Goal: Task Accomplishment & Management: Use online tool/utility

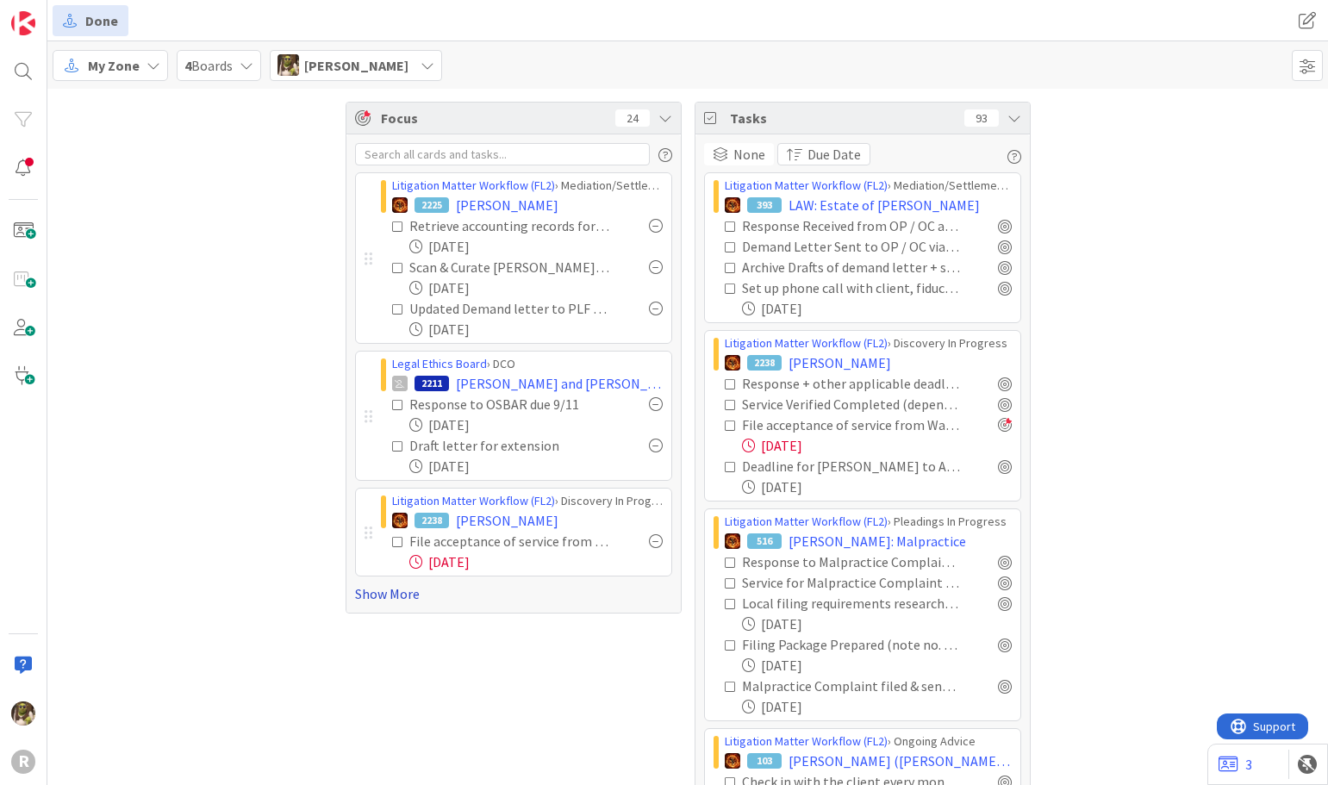
click at [366, 599] on link "Show More" at bounding box center [513, 593] width 317 height 21
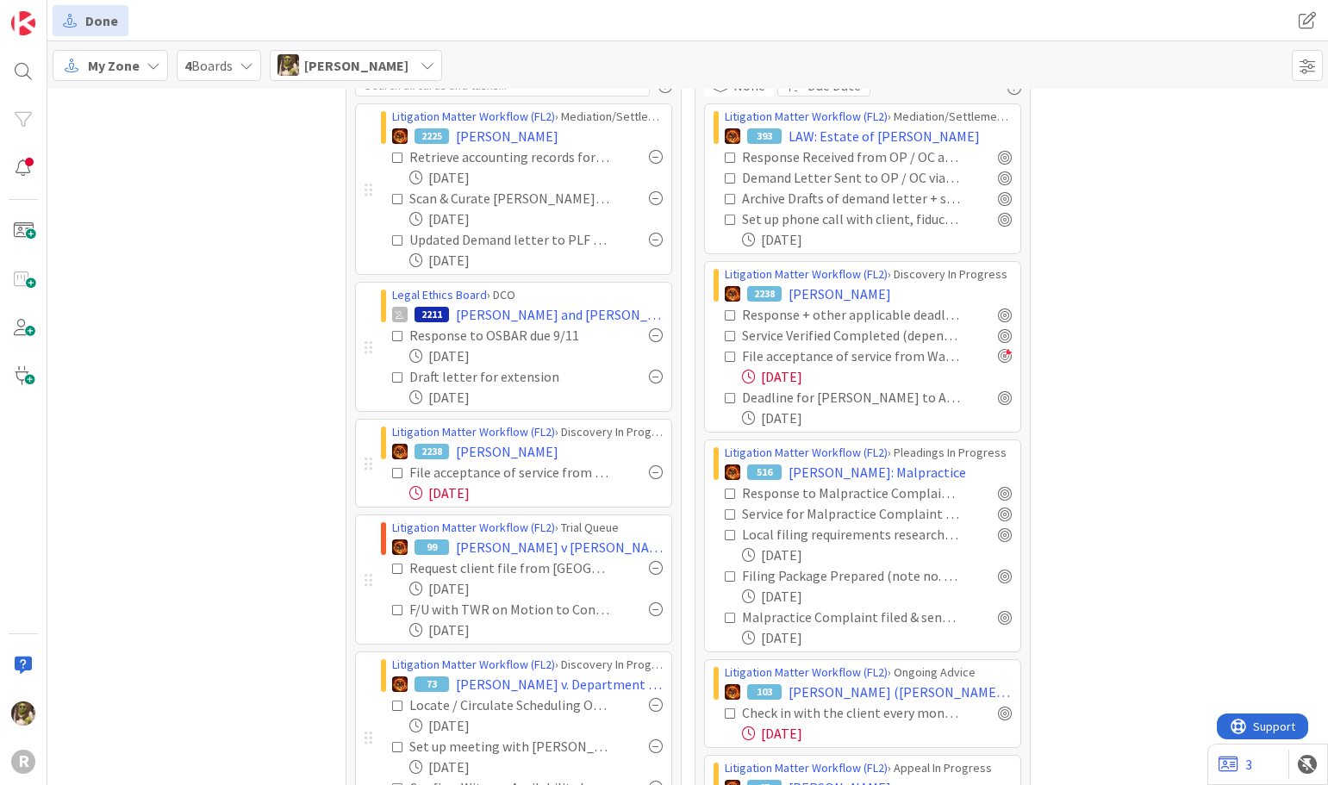
scroll to position [172, 0]
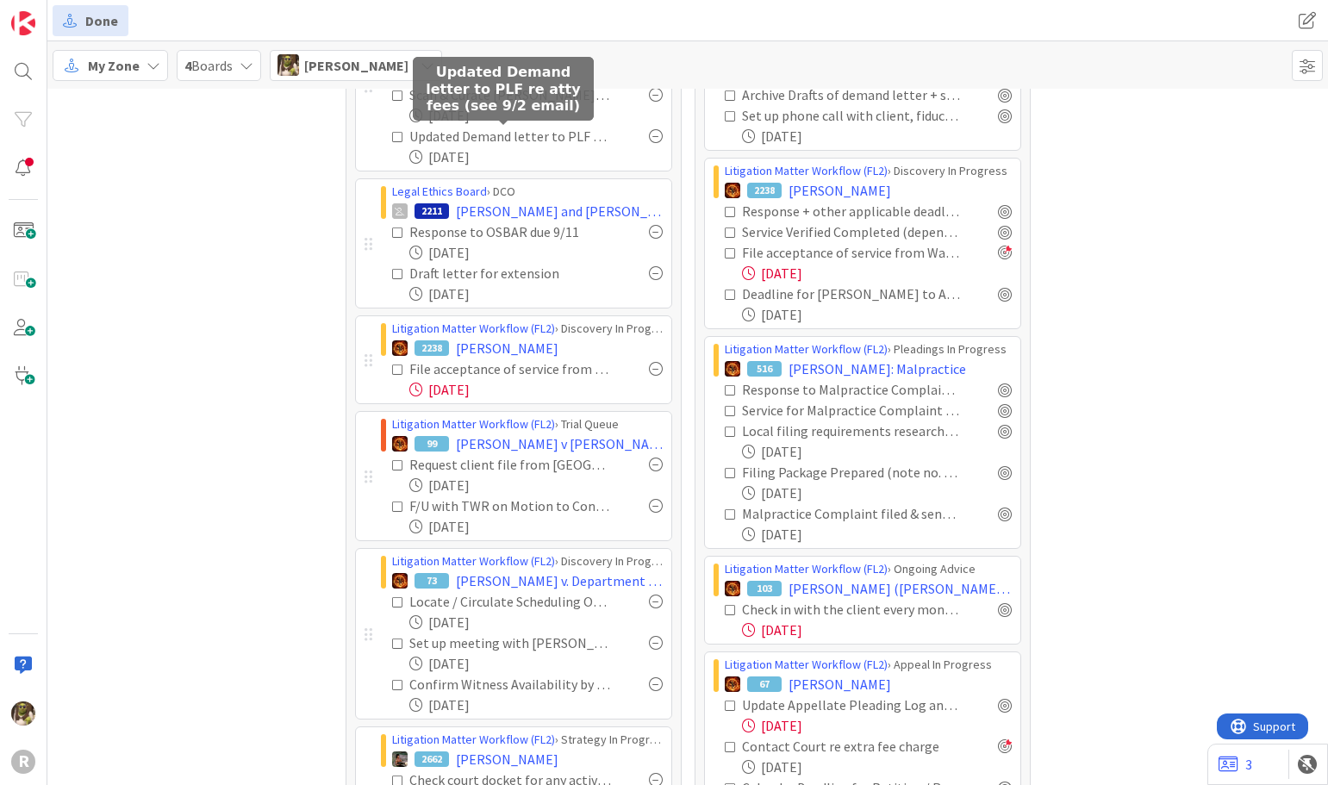
drag, startPoint x: 564, startPoint y: 109, endPoint x: 555, endPoint y: 129, distance: 21.6
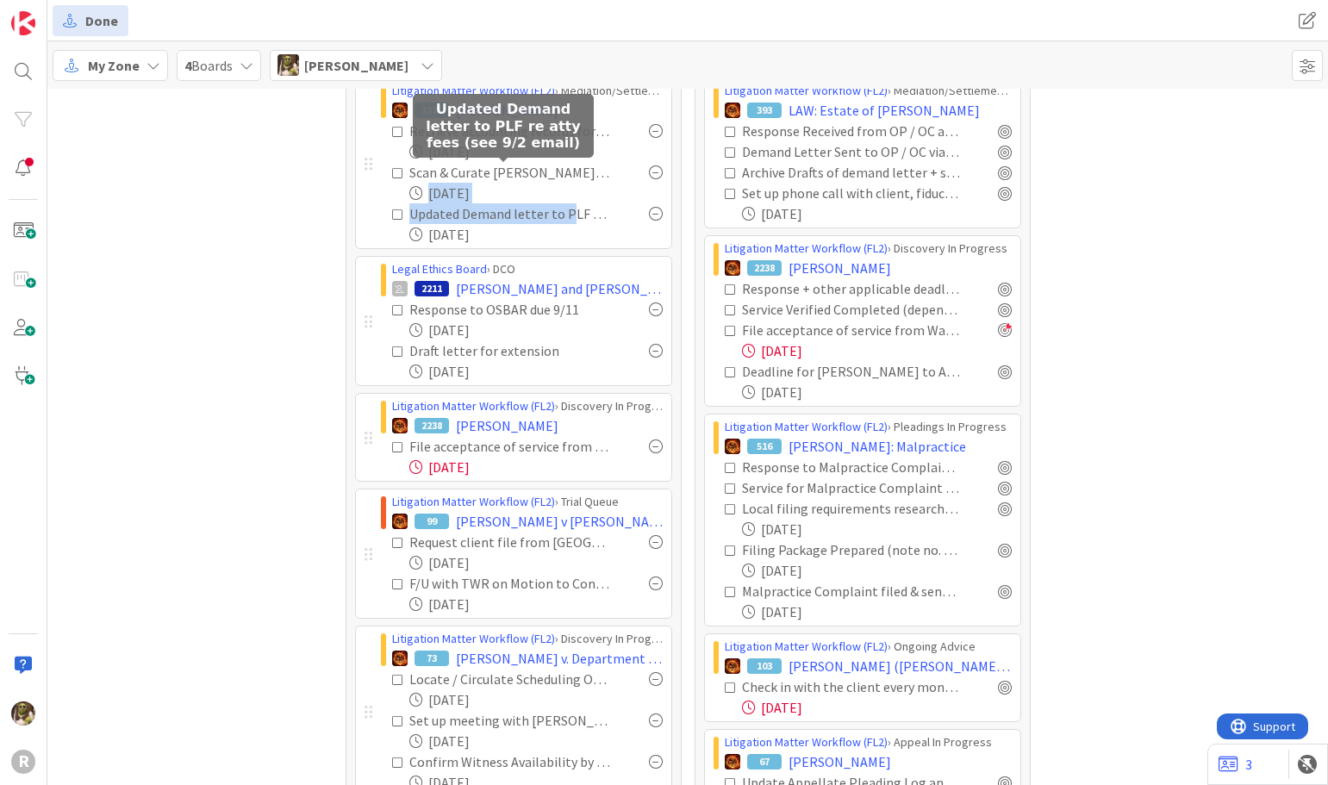
scroll to position [0, 0]
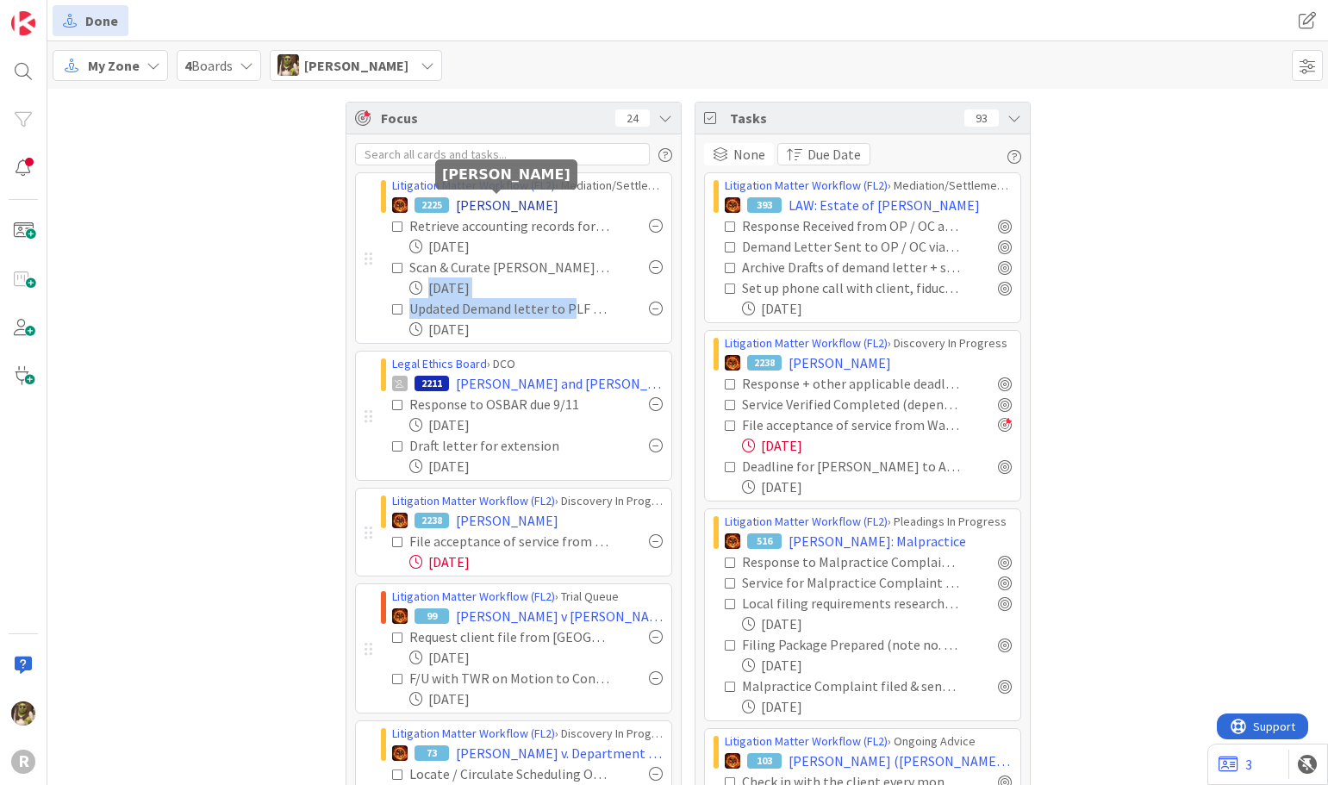
click at [500, 207] on span "[PERSON_NAME]" at bounding box center [507, 205] width 103 height 21
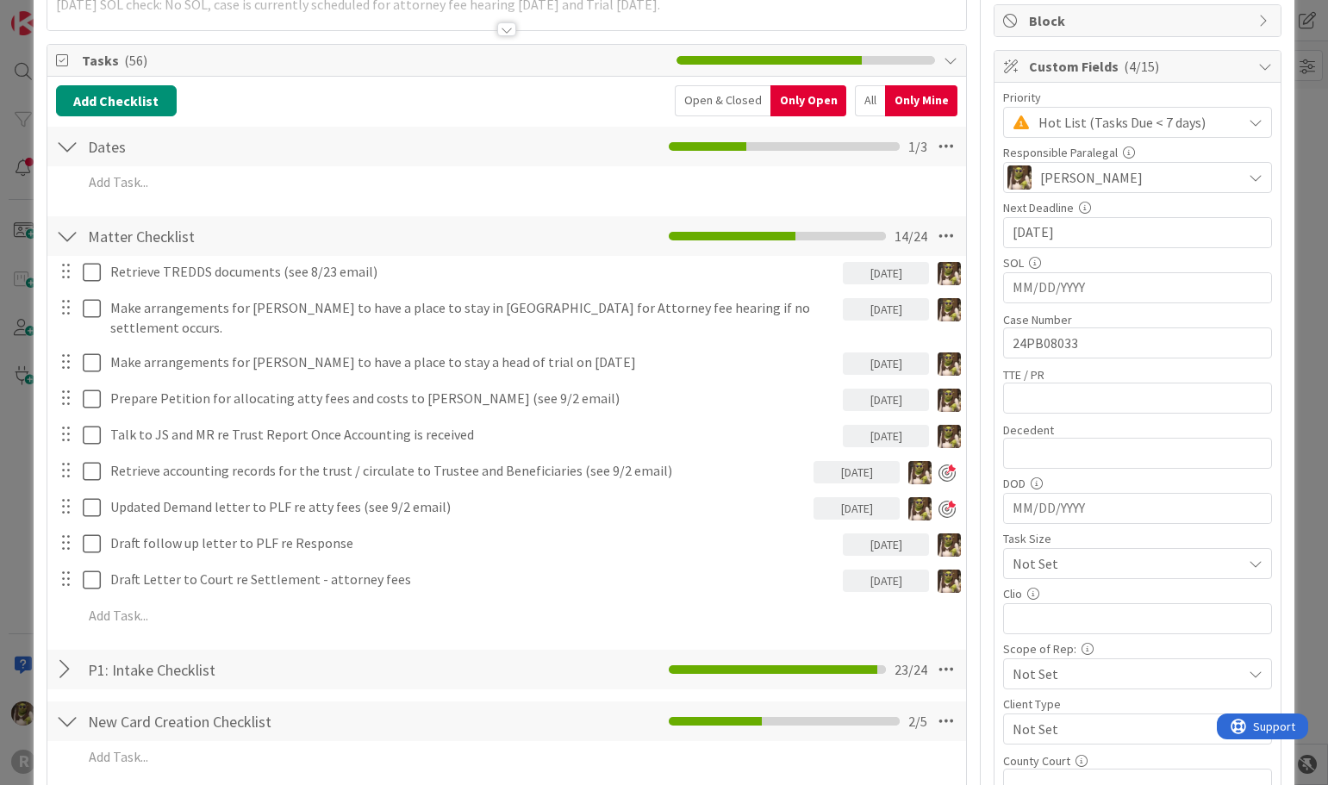
scroll to position [172, 0]
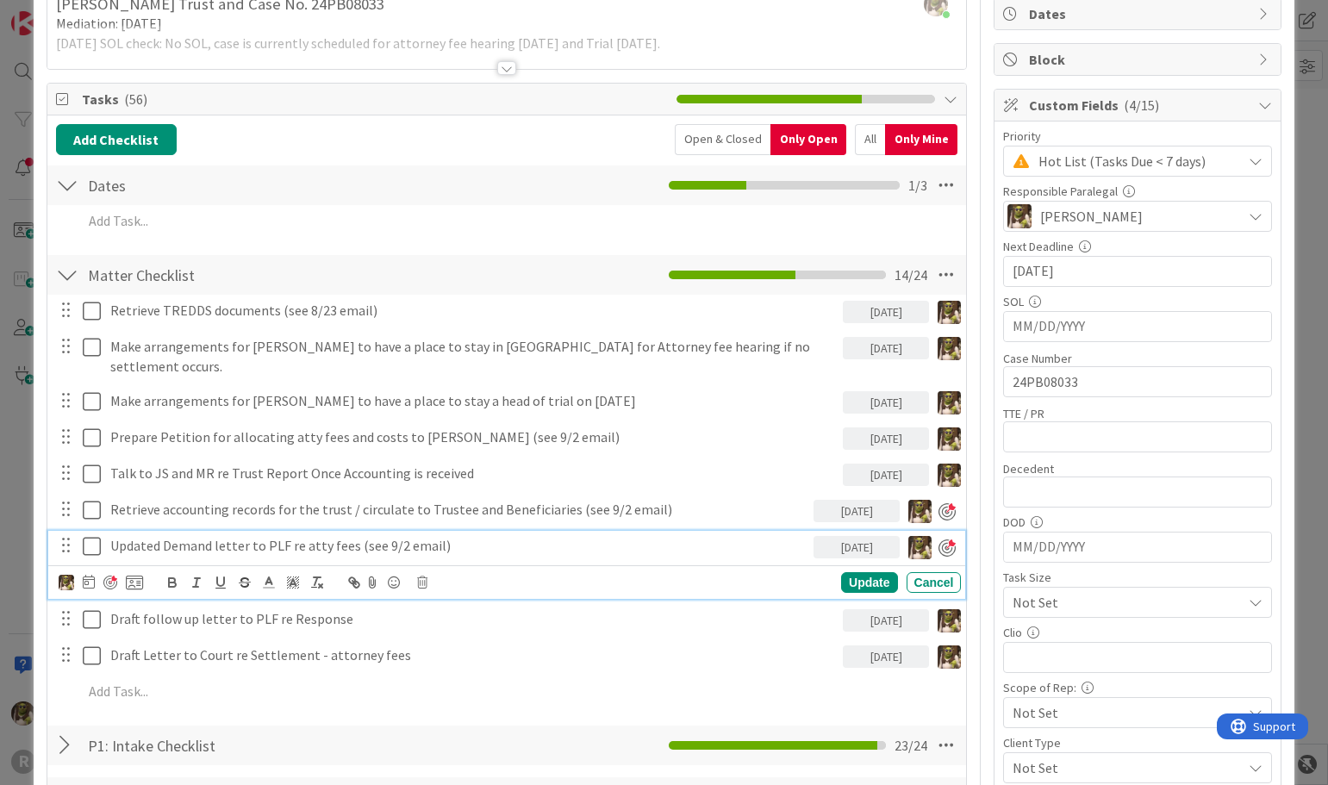
click at [265, 536] on p "Updated Demand letter to PLF re atty fees (see 9/2 email)" at bounding box center [458, 546] width 697 height 20
click at [89, 575] on icon at bounding box center [89, 582] width 12 height 14
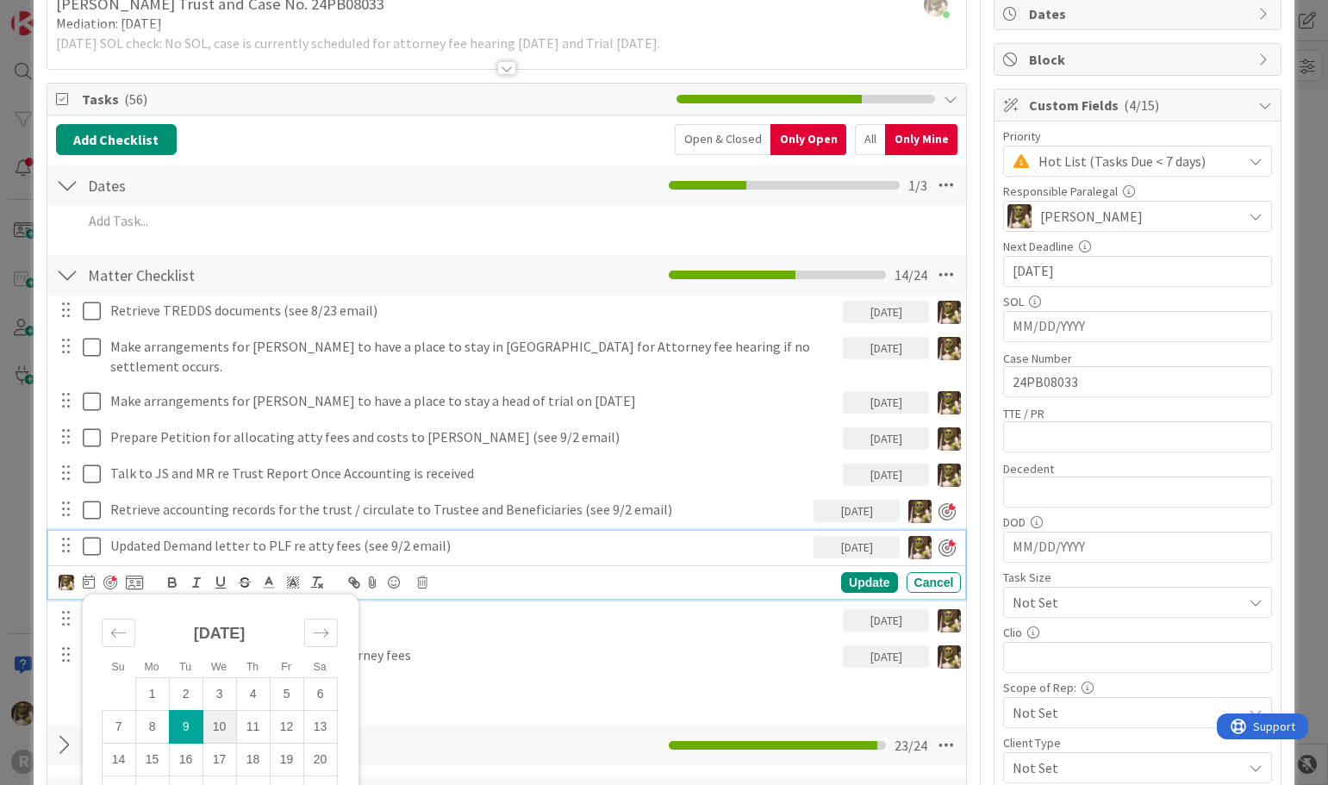
click at [224, 714] on td "10" at bounding box center [219, 727] width 34 height 33
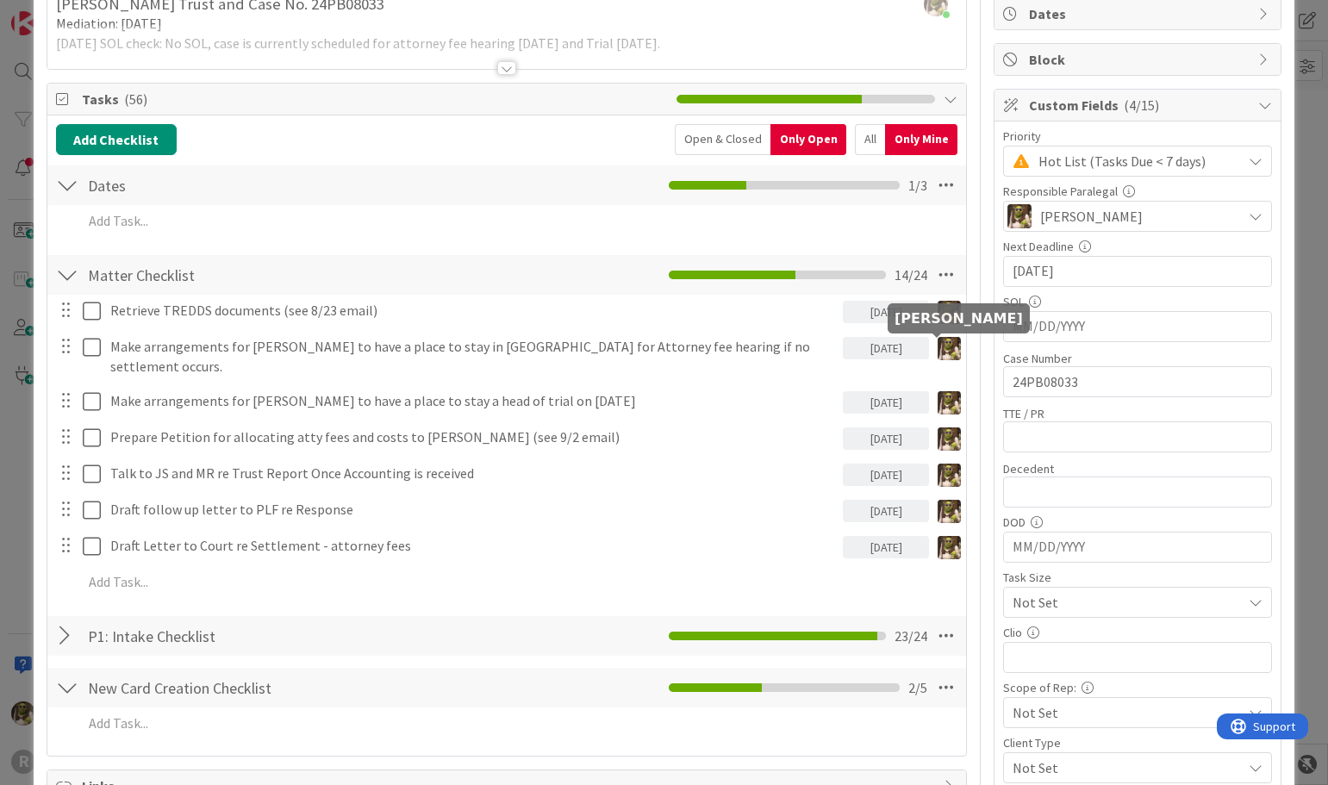
scroll to position [0, 0]
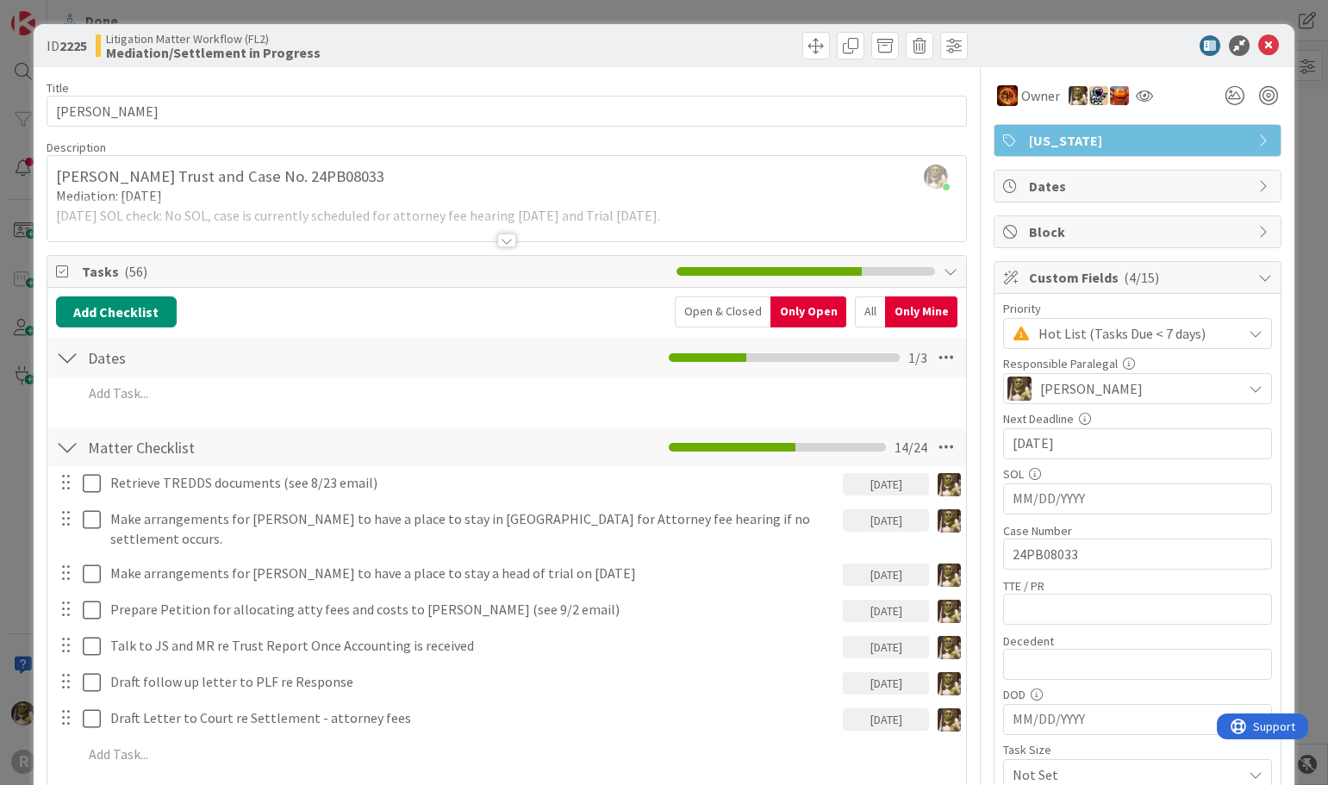
click at [1267, 40] on div at bounding box center [1128, 45] width 305 height 21
click at [1261, 47] on icon at bounding box center [1268, 45] width 21 height 21
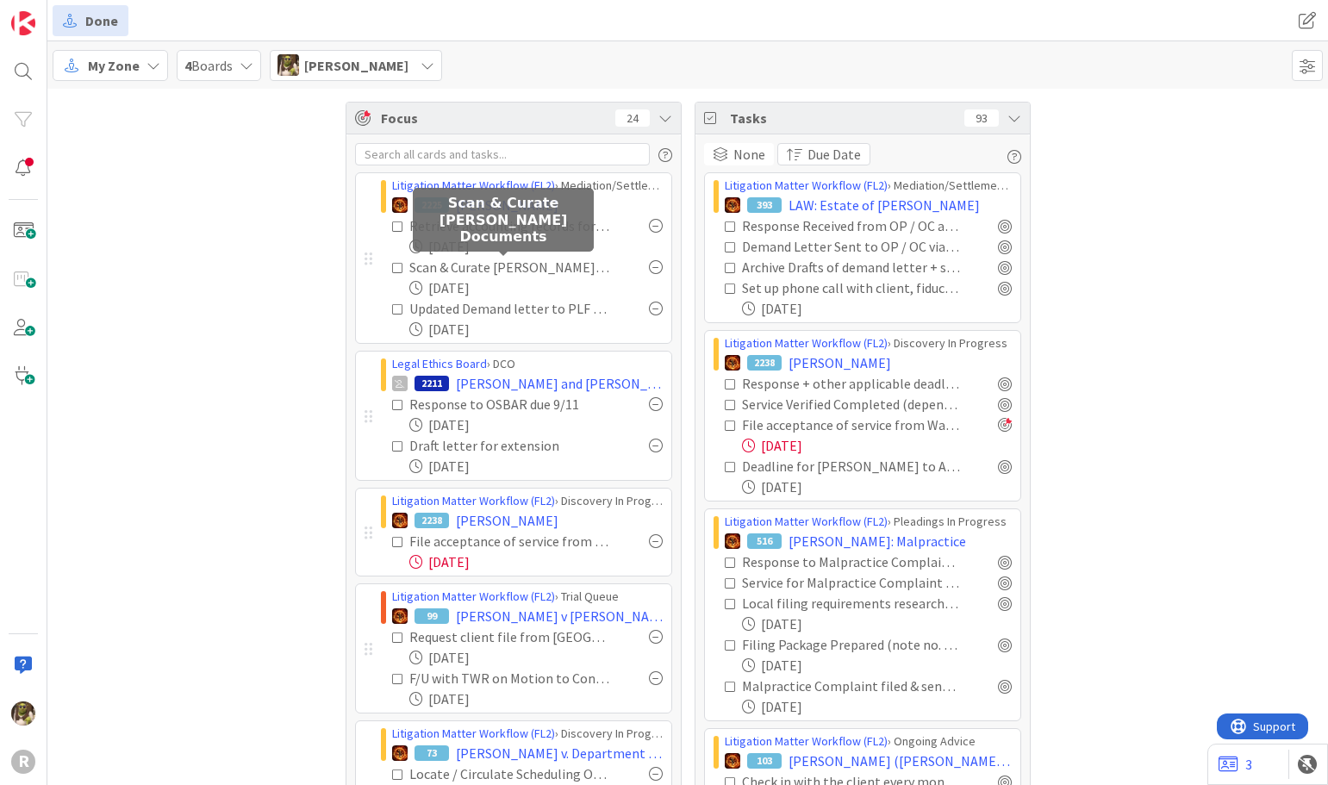
click at [540, 263] on div "Scan & Curate [PERSON_NAME] Documents" at bounding box center [510, 267] width 202 height 21
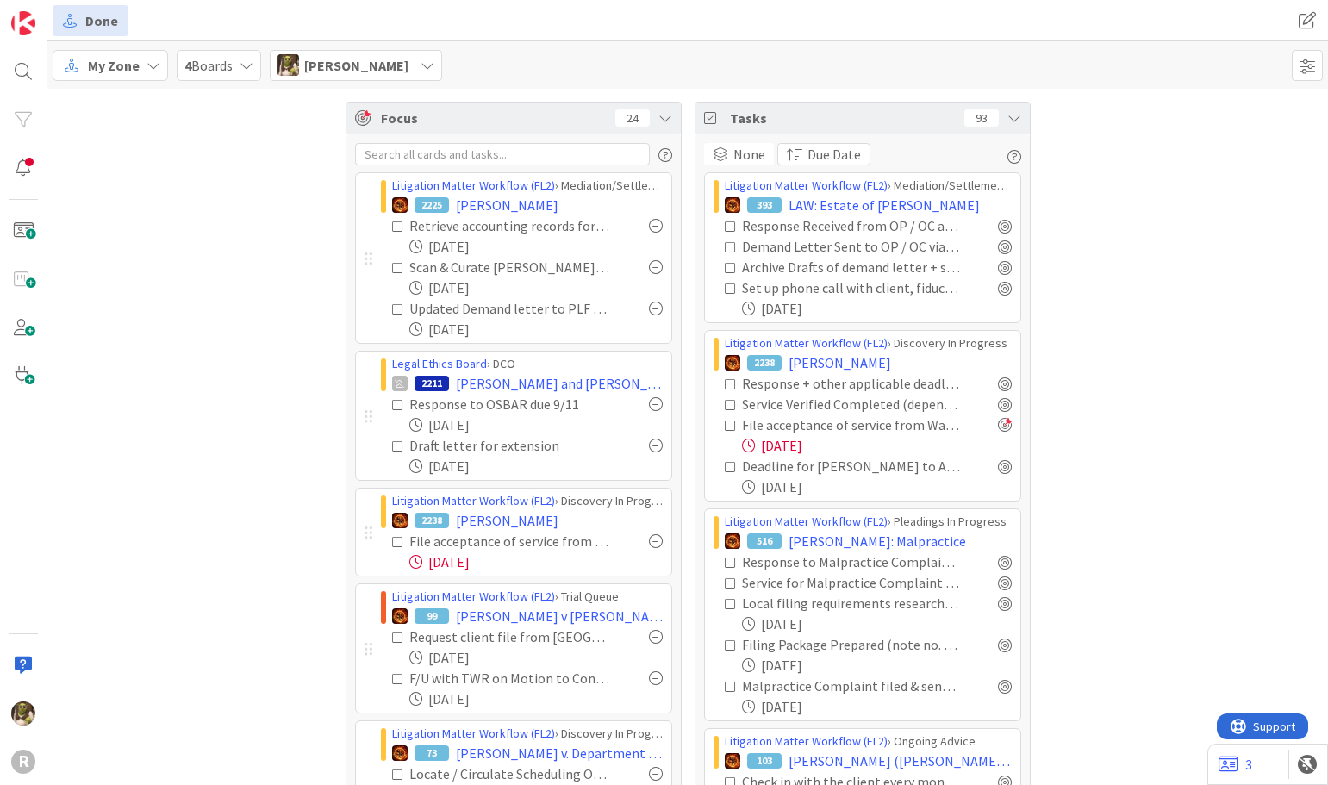
click at [649, 265] on div at bounding box center [656, 267] width 14 height 14
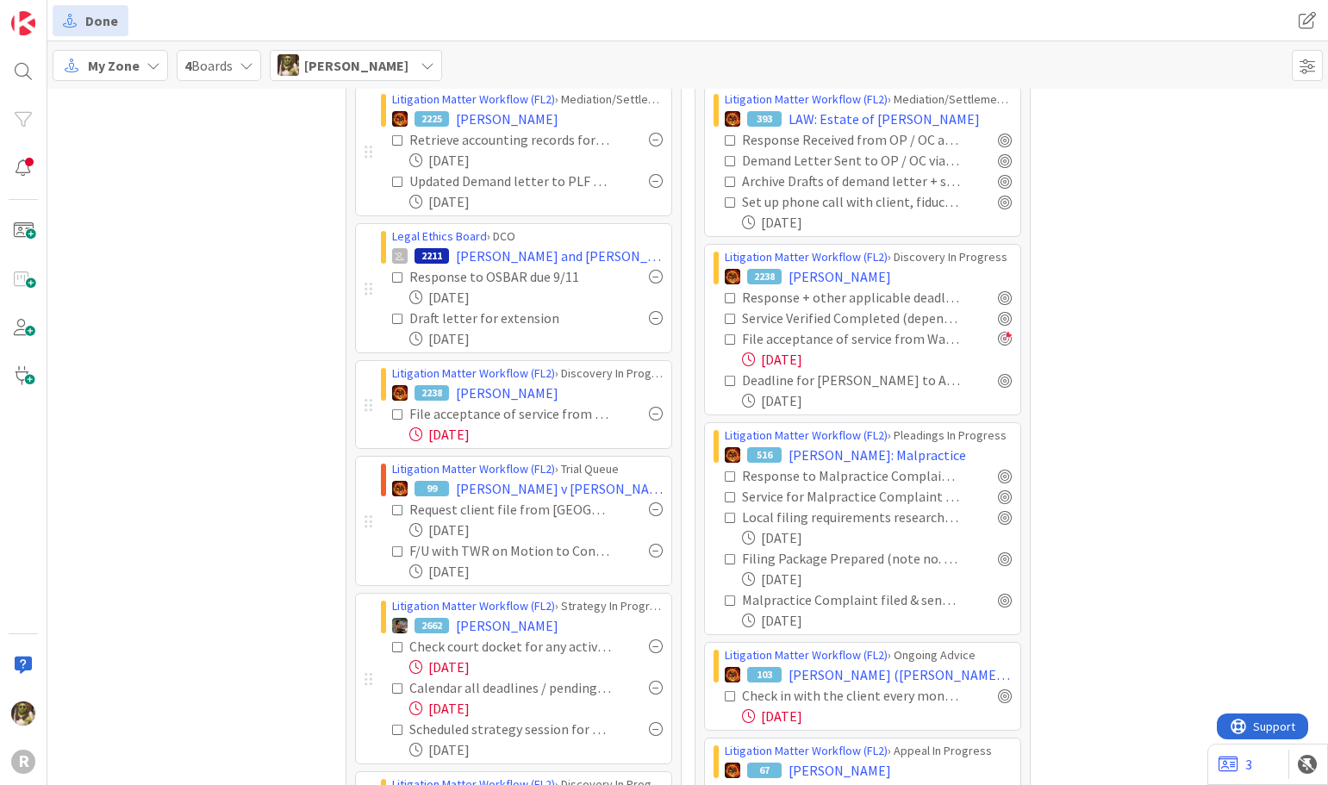
scroll to position [258, 0]
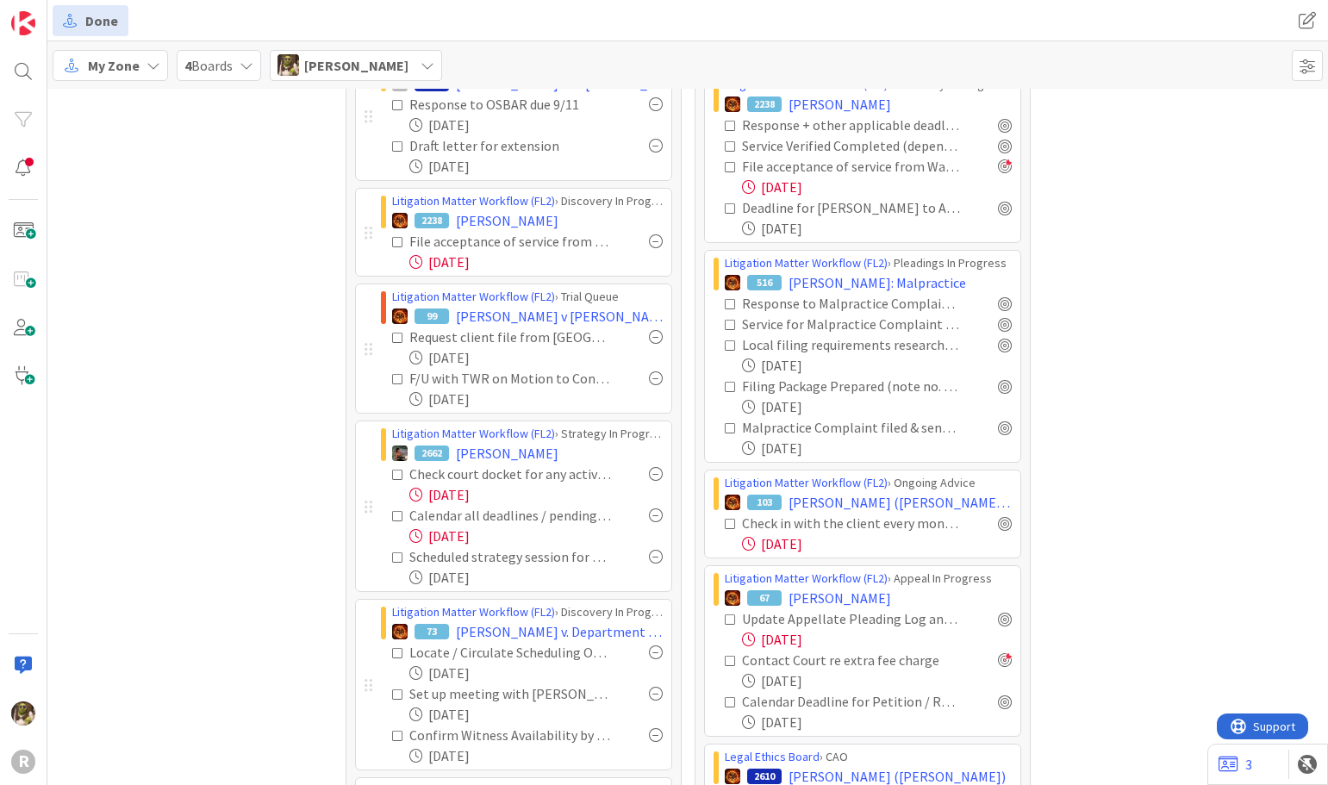
click at [649, 338] on div at bounding box center [656, 337] width 14 height 14
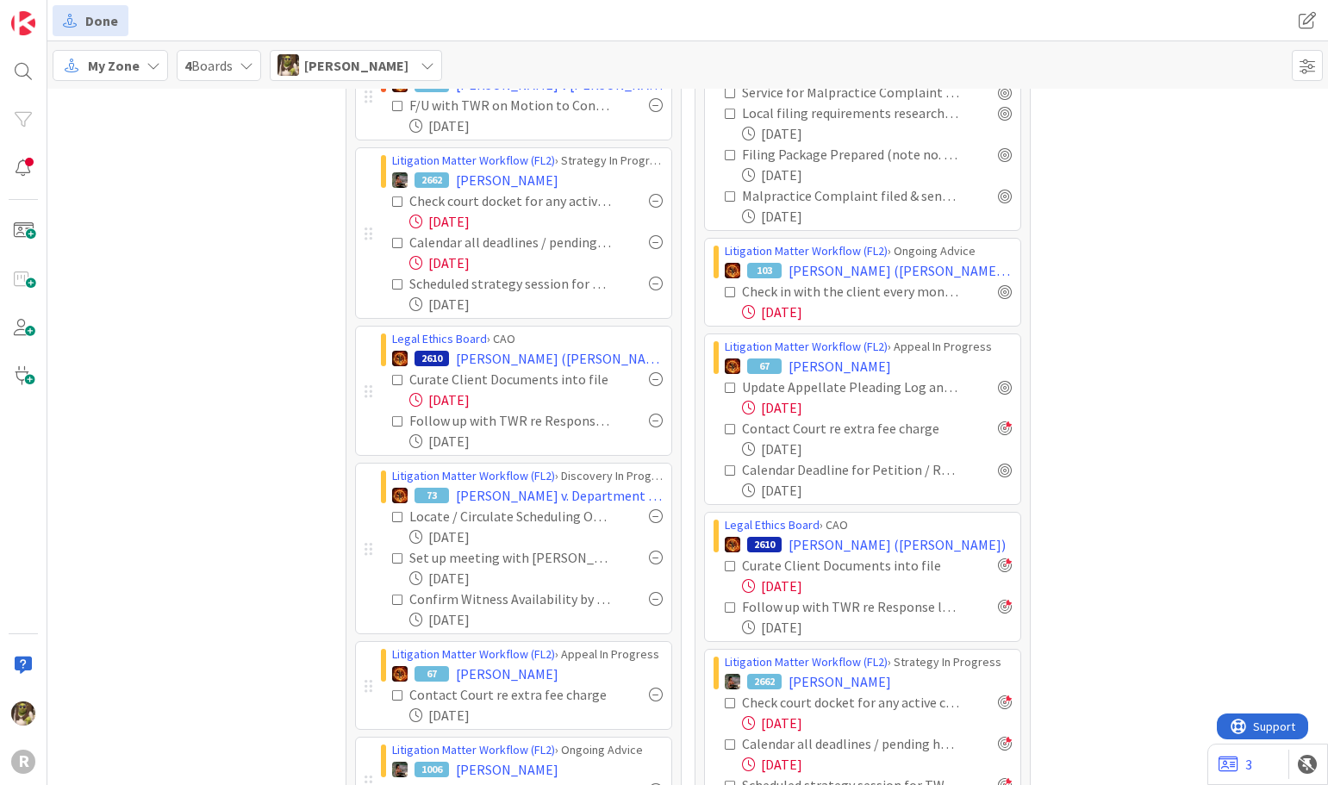
scroll to position [517, 0]
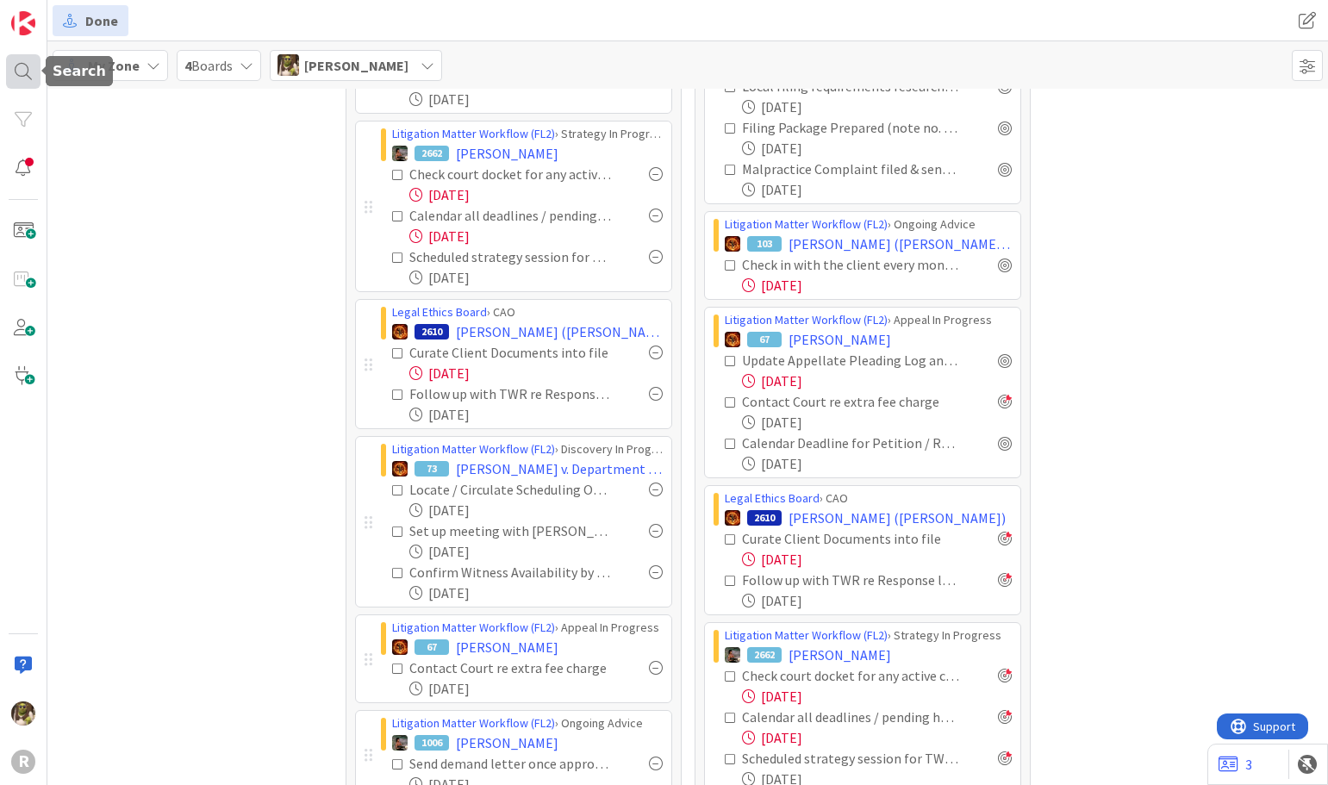
click at [21, 69] on div at bounding box center [23, 71] width 34 height 34
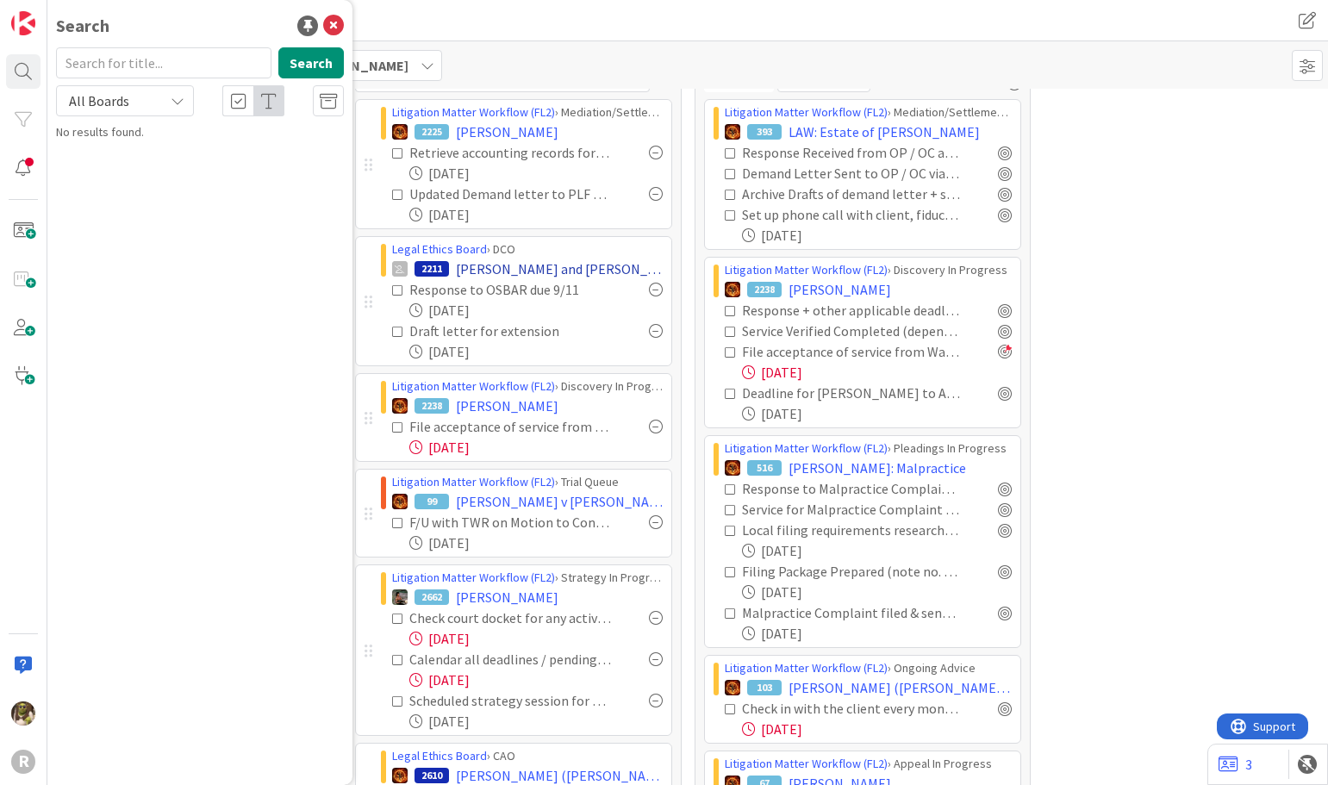
scroll to position [0, 0]
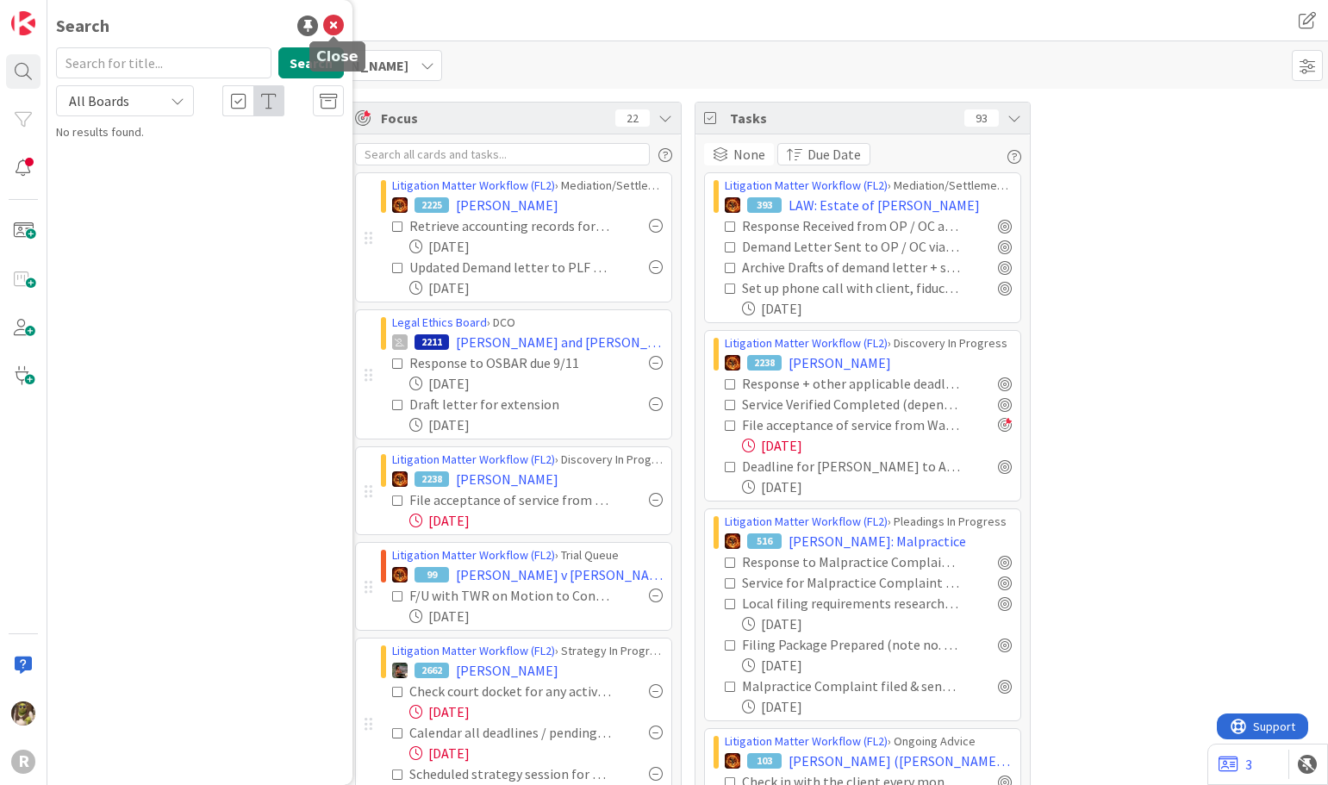
click at [339, 21] on icon at bounding box center [333, 26] width 21 height 21
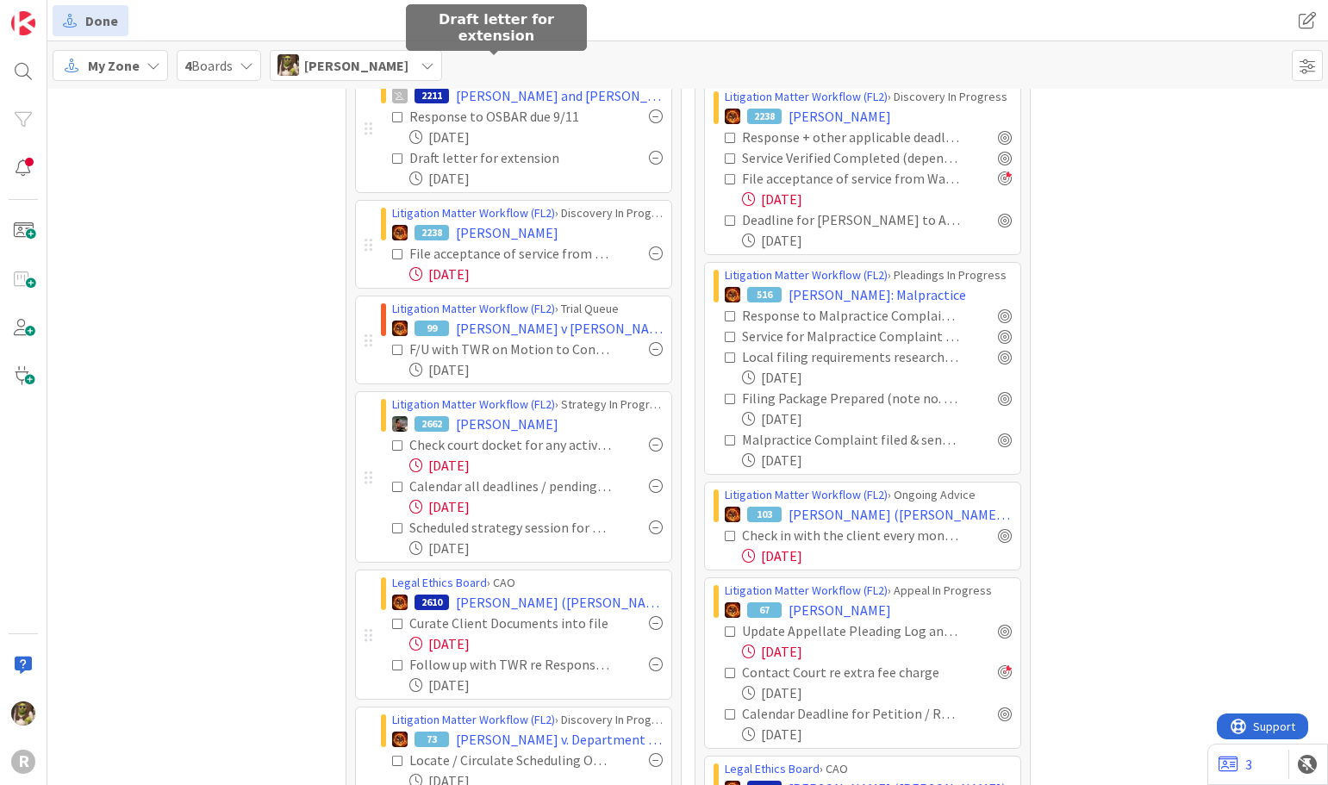
scroll to position [345, 0]
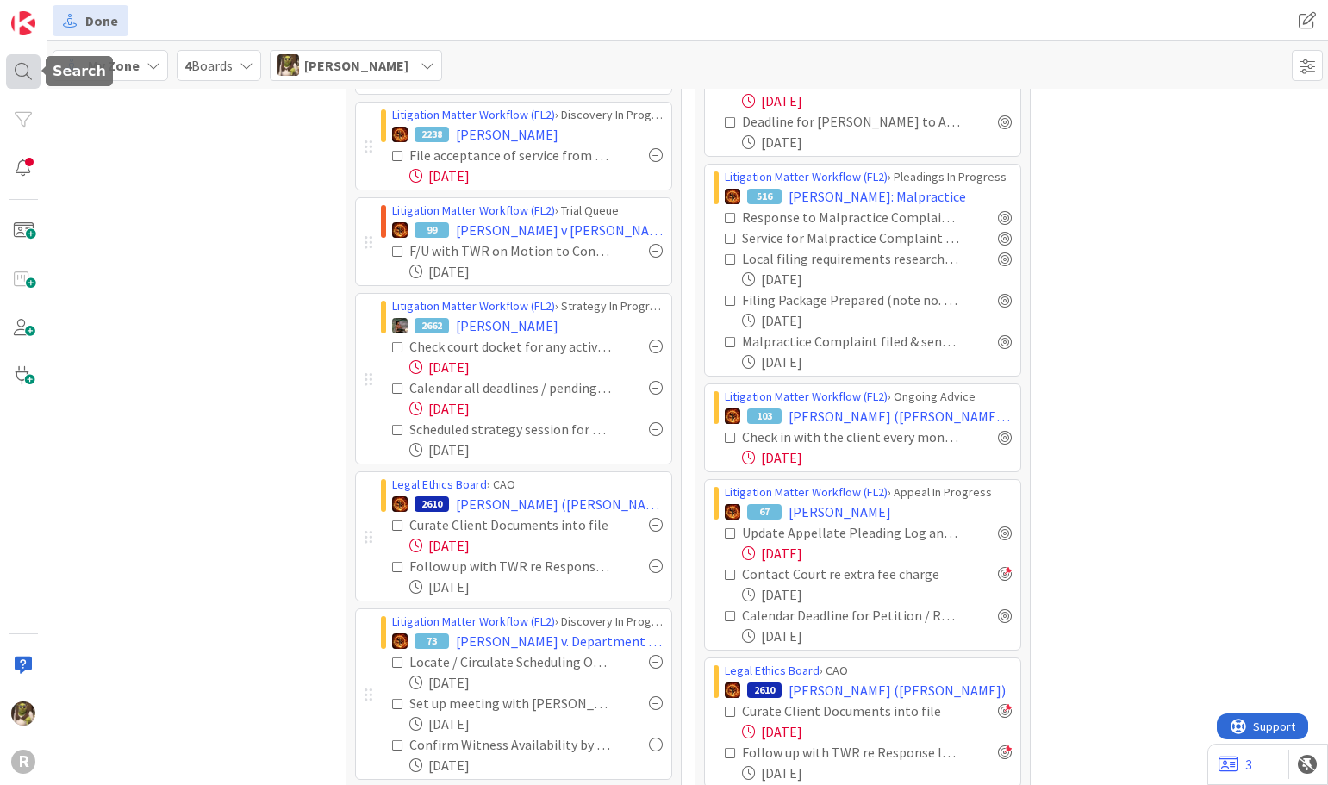
click at [16, 73] on div at bounding box center [23, 71] width 34 height 34
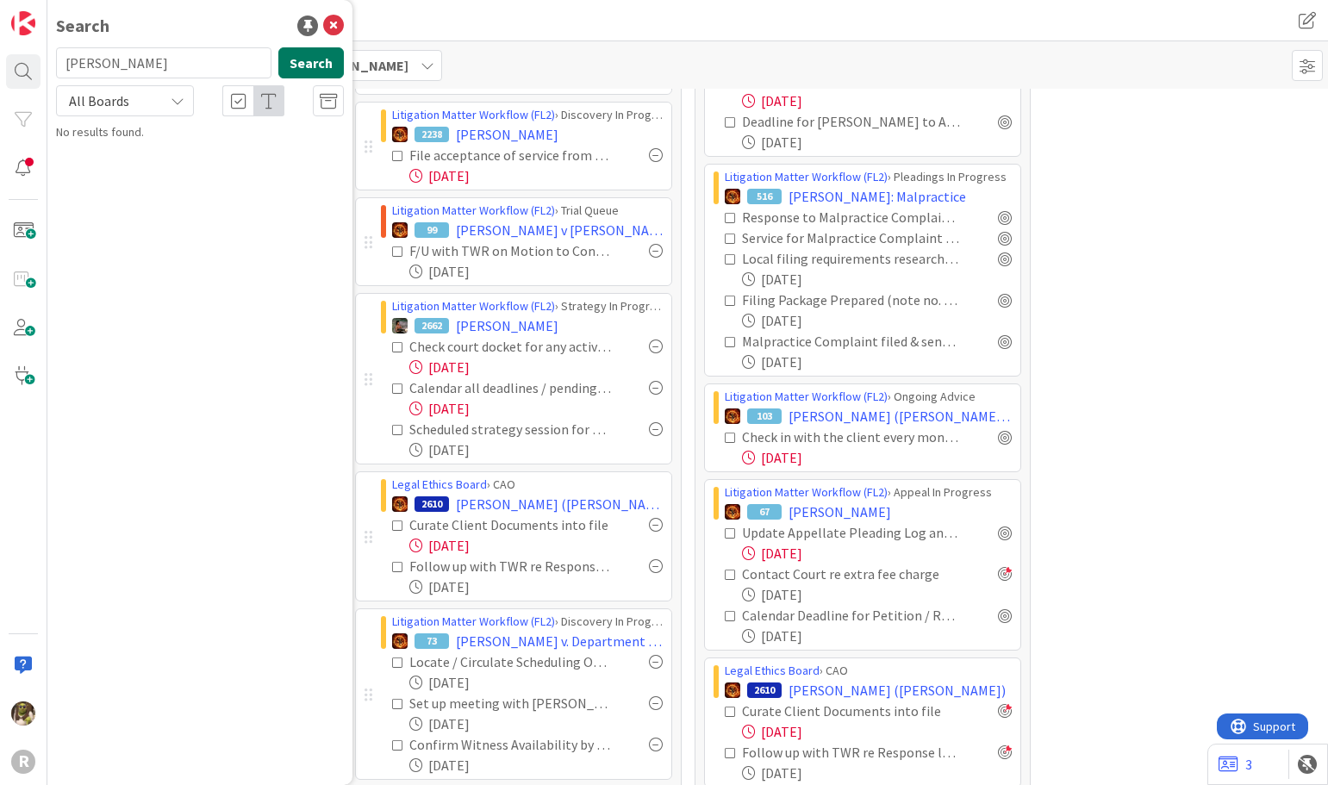
type input "[PERSON_NAME]"
click at [315, 55] on button "Search" at bounding box center [310, 62] width 65 height 31
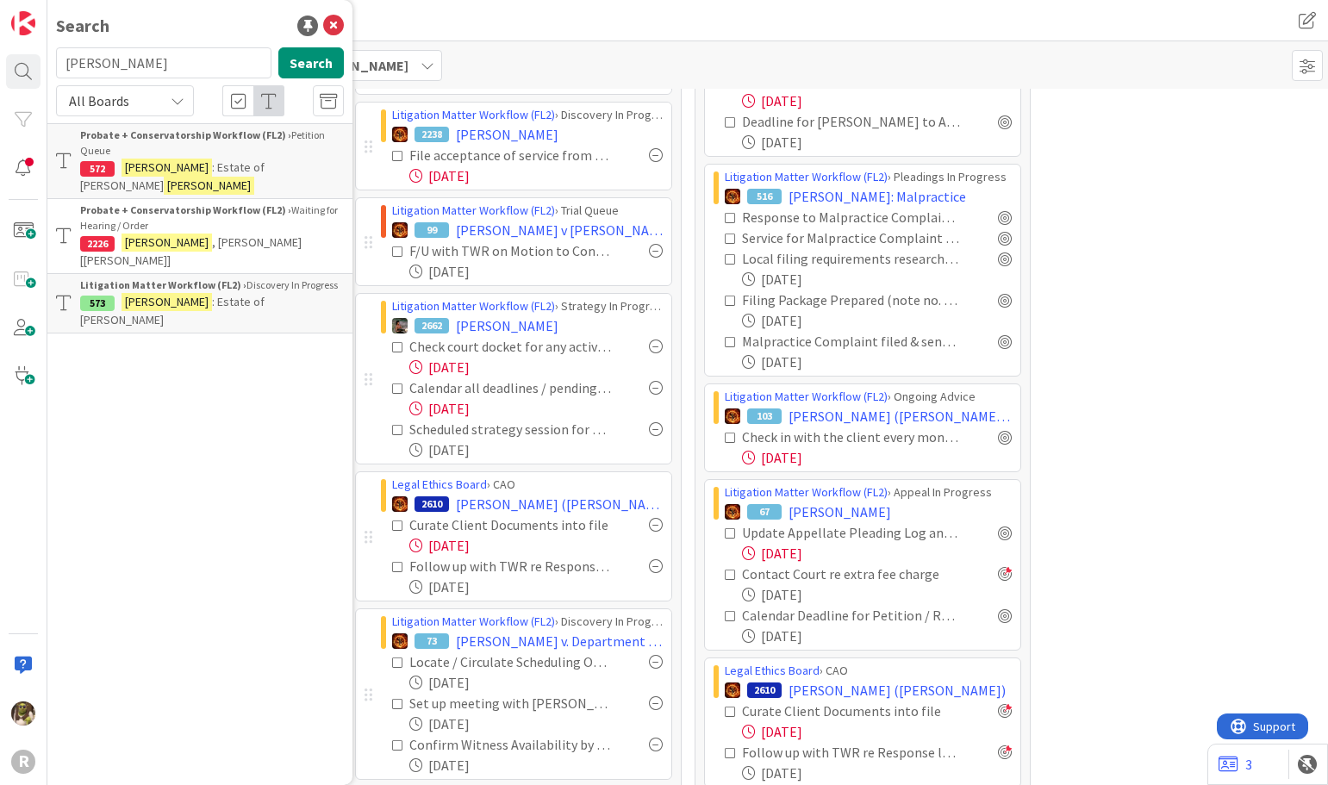
click at [221, 294] on span ": Estate of [PERSON_NAME]" at bounding box center [172, 311] width 184 height 34
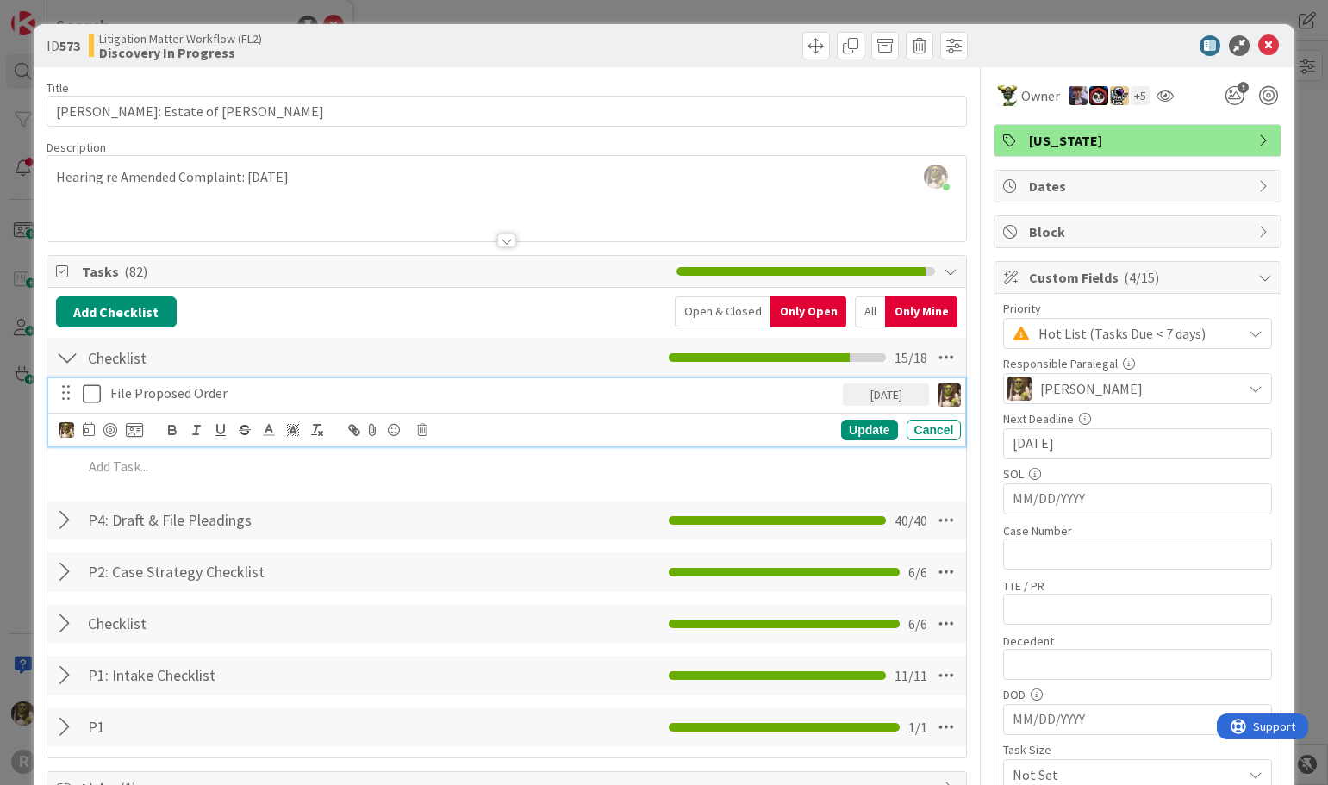
click at [251, 381] on div "File Proposed Order" at bounding box center [473, 393] width 740 height 30
click at [84, 428] on icon at bounding box center [89, 429] width 12 height 14
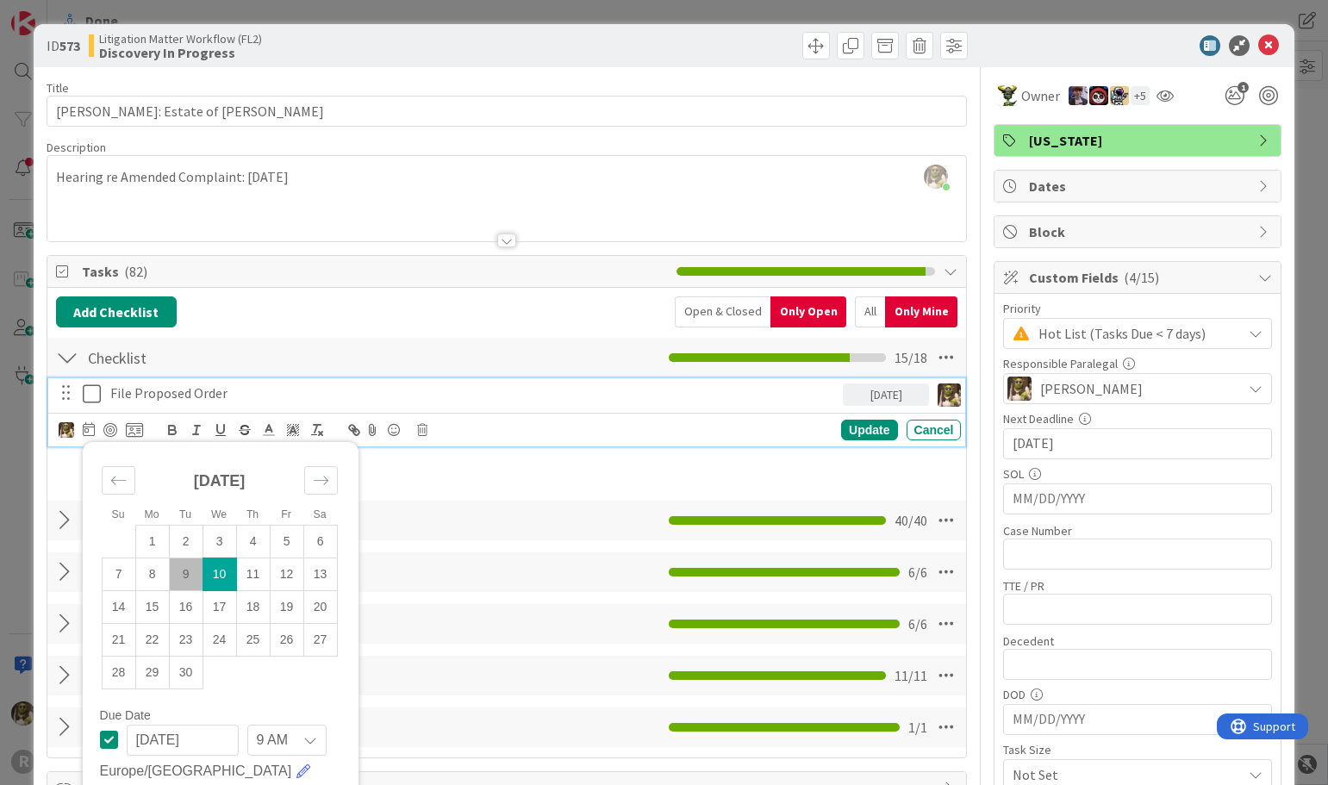
click at [215, 571] on td "10" at bounding box center [219, 573] width 34 height 33
click at [107, 421] on div "Su Mo Tu We Th Fr Sa [DATE] 1 2 3 4 5 6 7 8 9 10 11 12 13 14 15 16 17 18 19 20 …" at bounding box center [101, 430] width 84 height 21
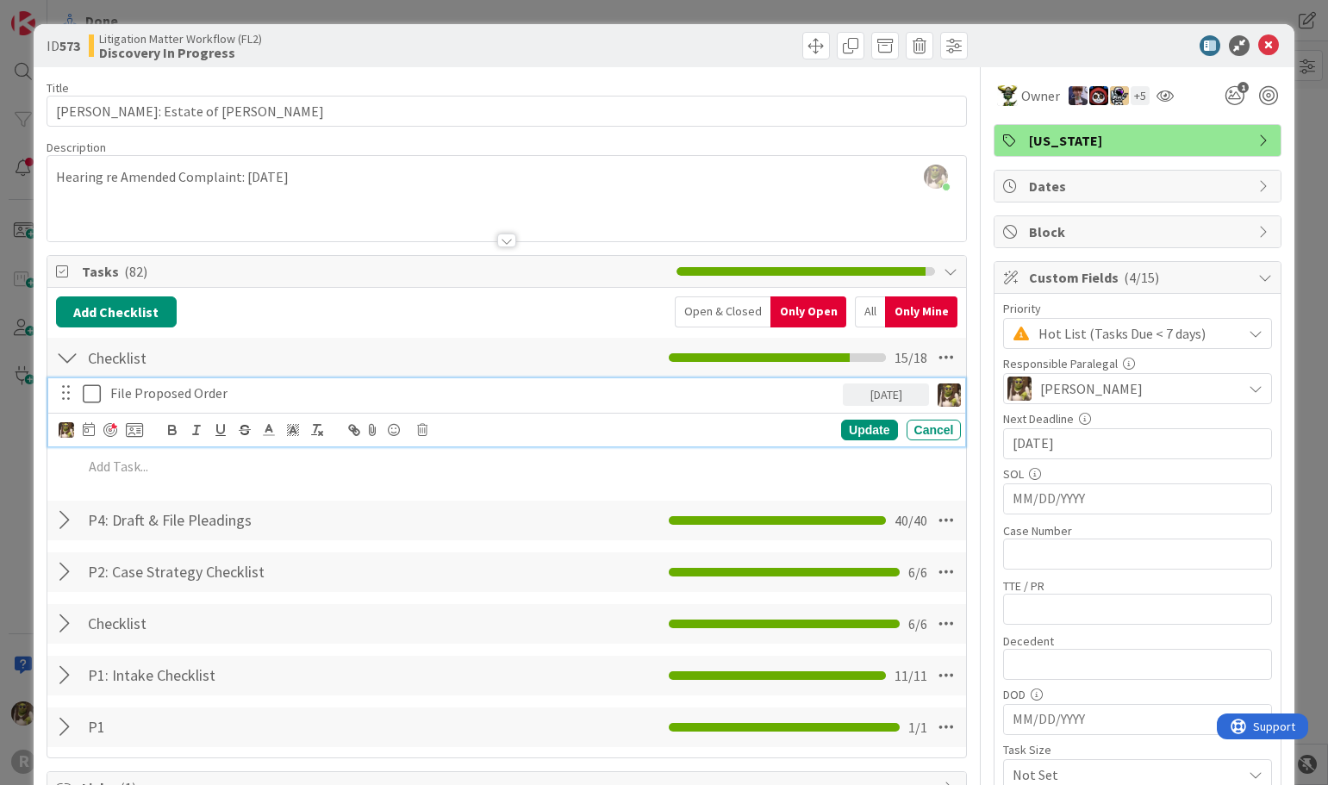
click at [107, 425] on div at bounding box center [110, 430] width 14 height 14
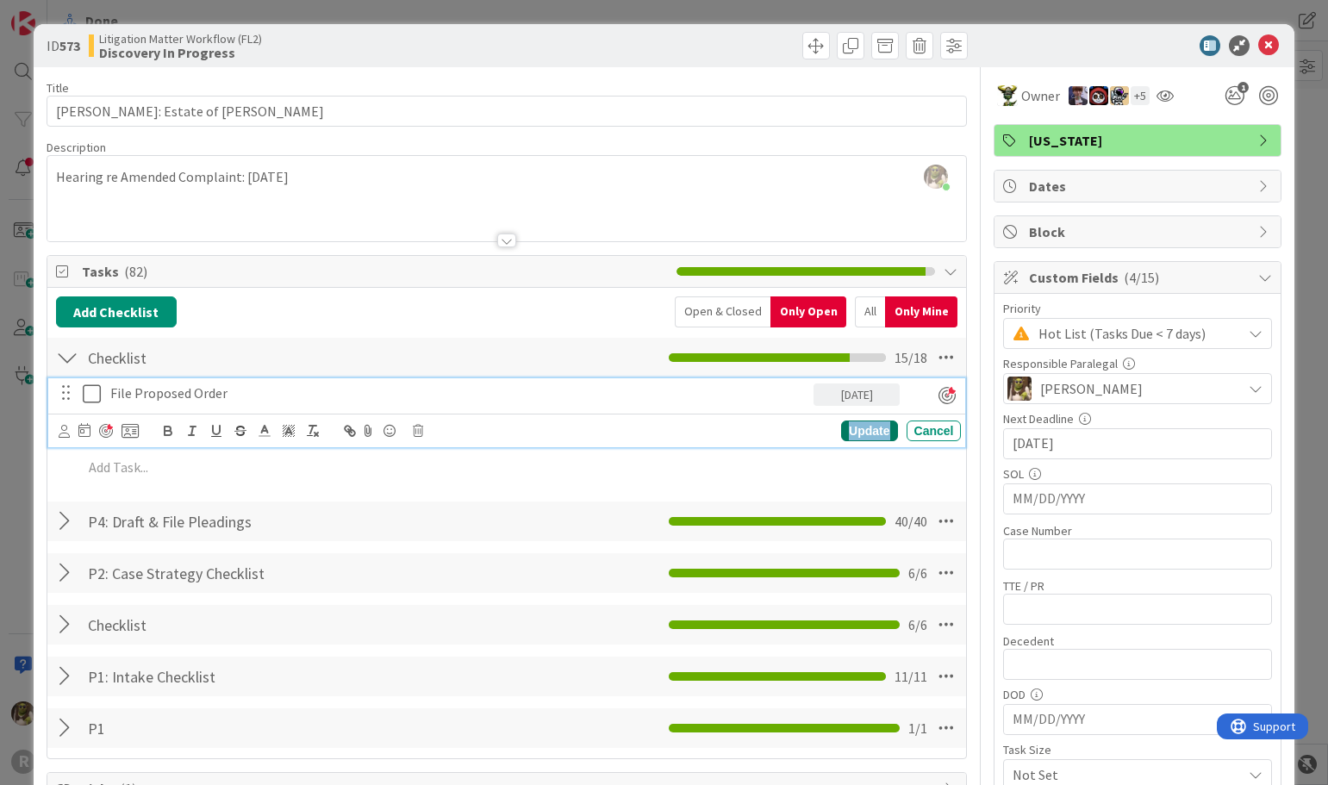
click at [841, 431] on div "Update" at bounding box center [869, 430] width 56 height 21
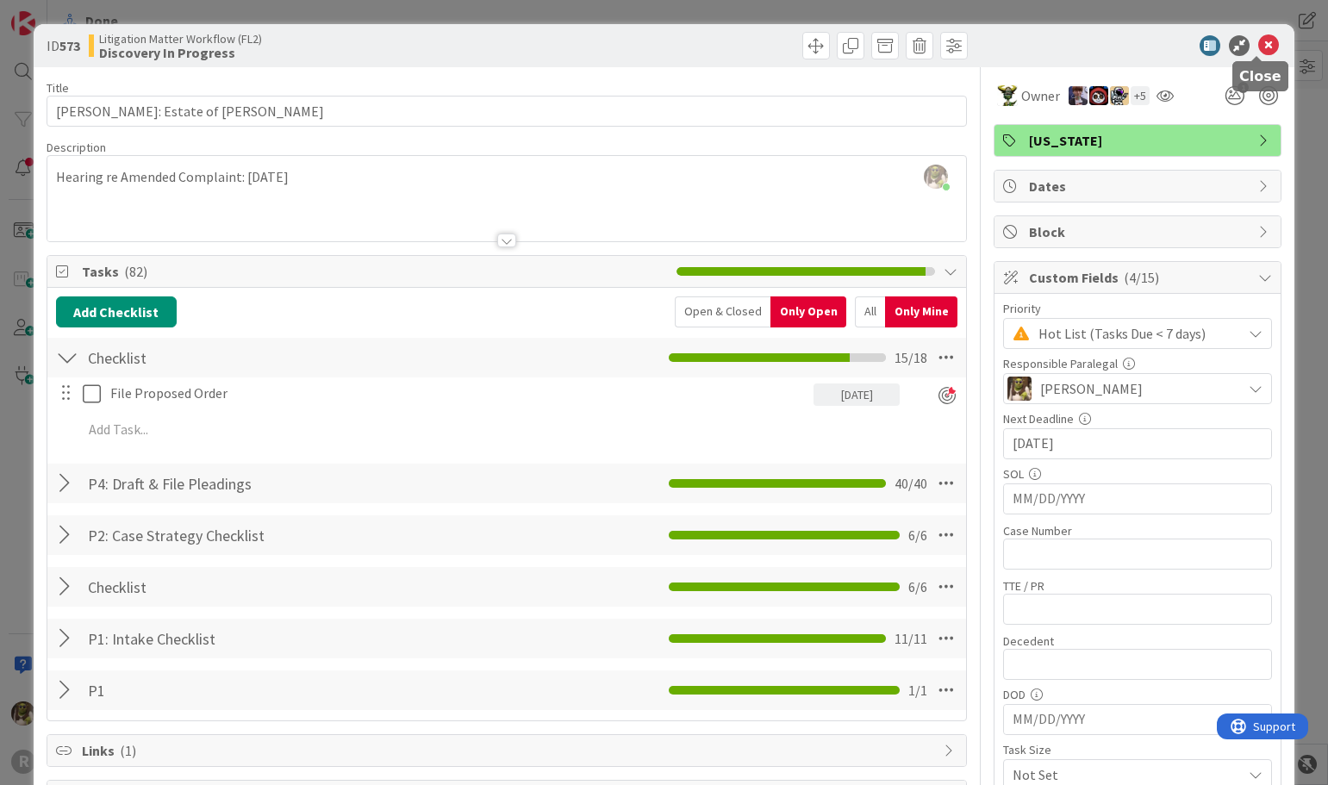
click at [1258, 47] on icon at bounding box center [1268, 45] width 21 height 21
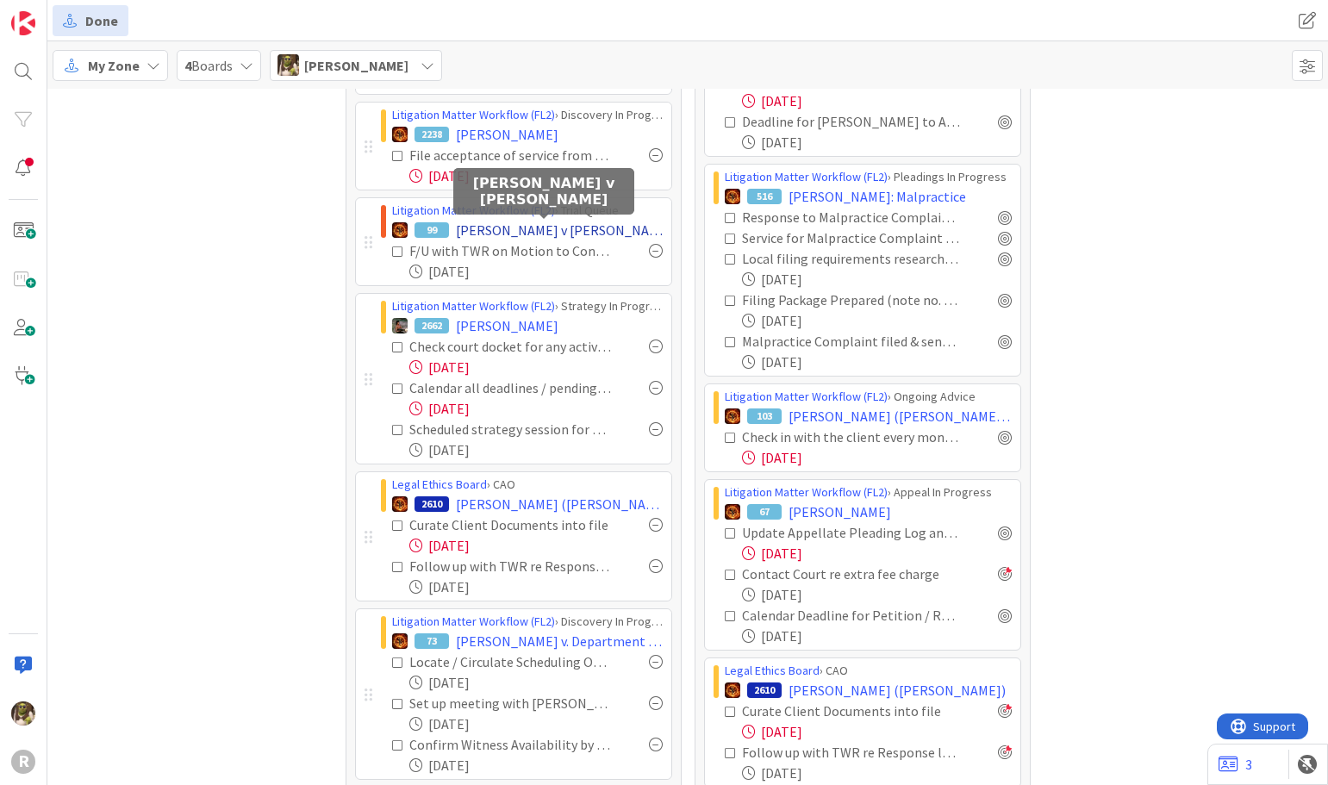
click at [554, 234] on span "[PERSON_NAME] v [PERSON_NAME]" at bounding box center [559, 230] width 207 height 21
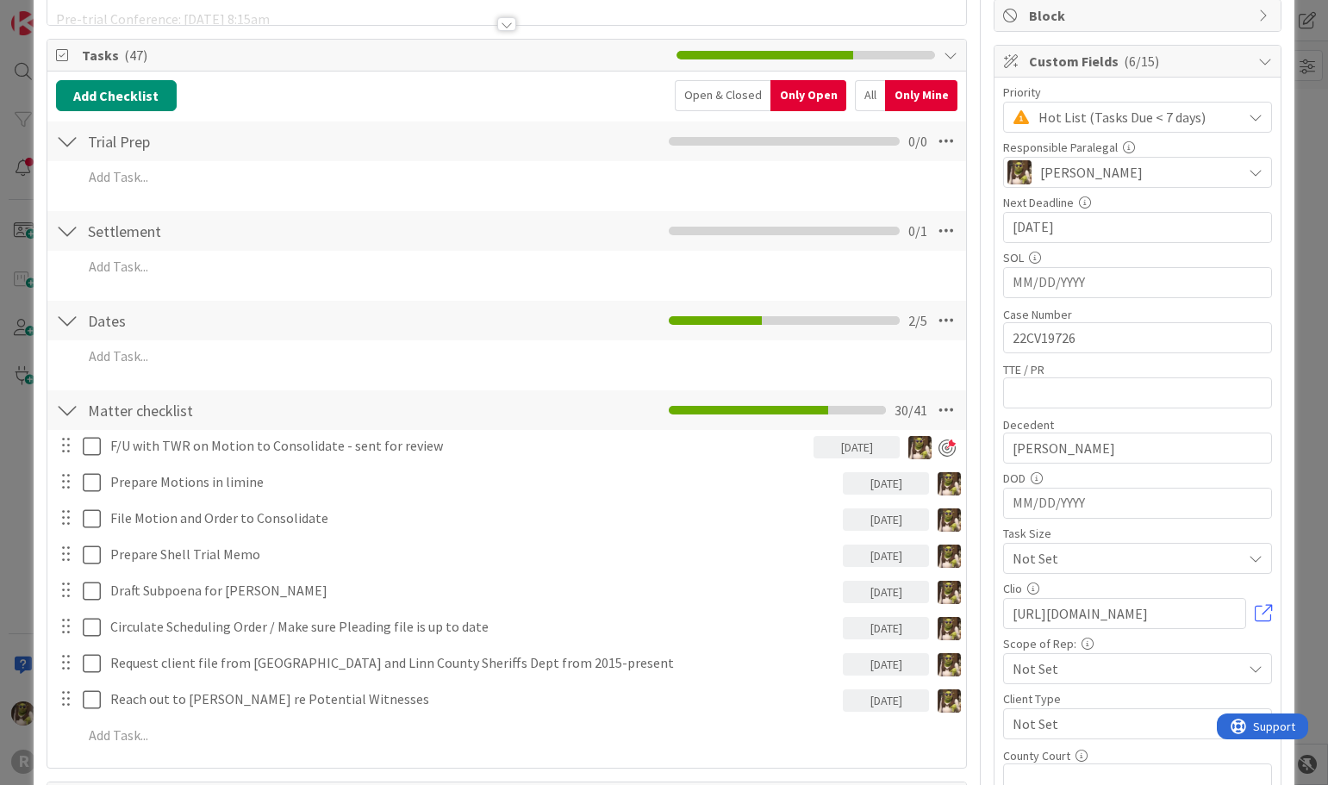
scroll to position [258, 0]
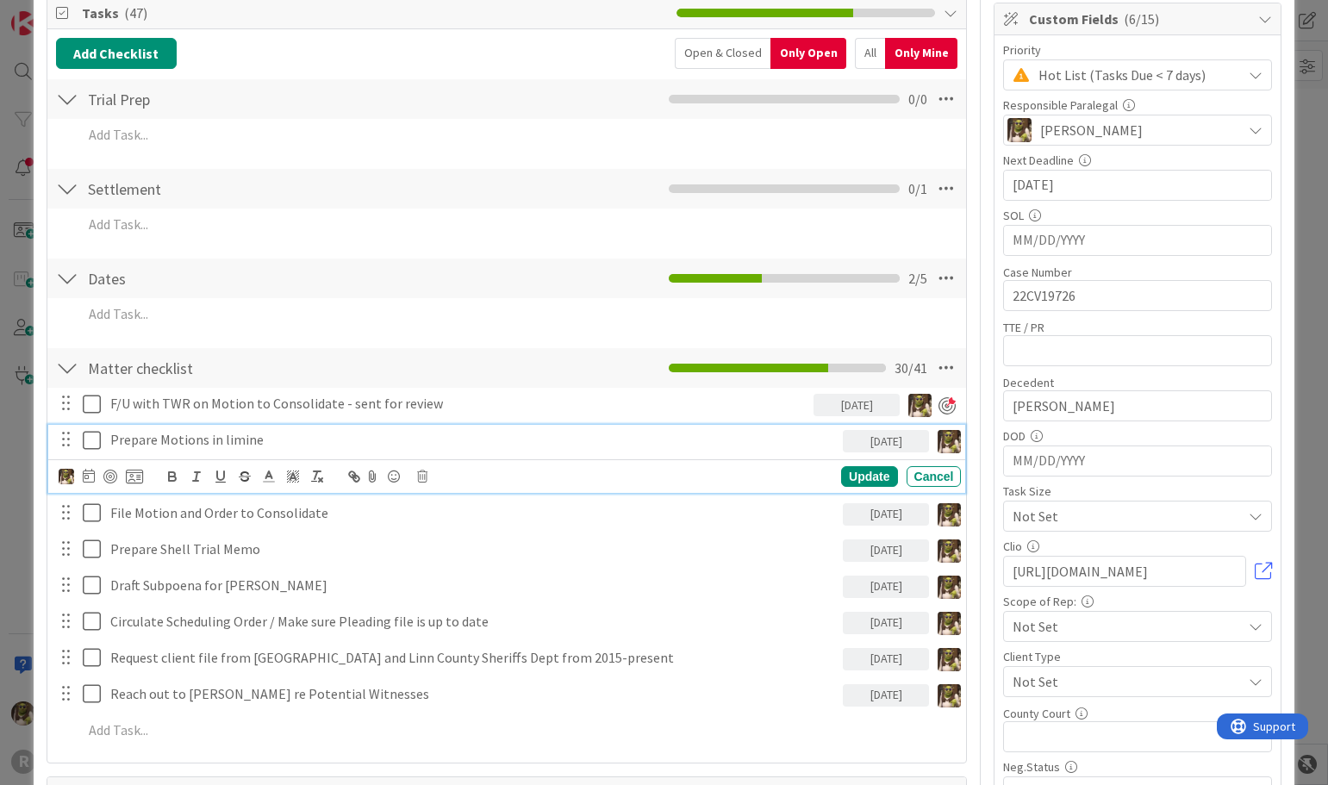
click at [209, 439] on p "Prepare Motions in limine" at bounding box center [473, 440] width 726 height 20
click at [110, 472] on div at bounding box center [110, 477] width 14 height 14
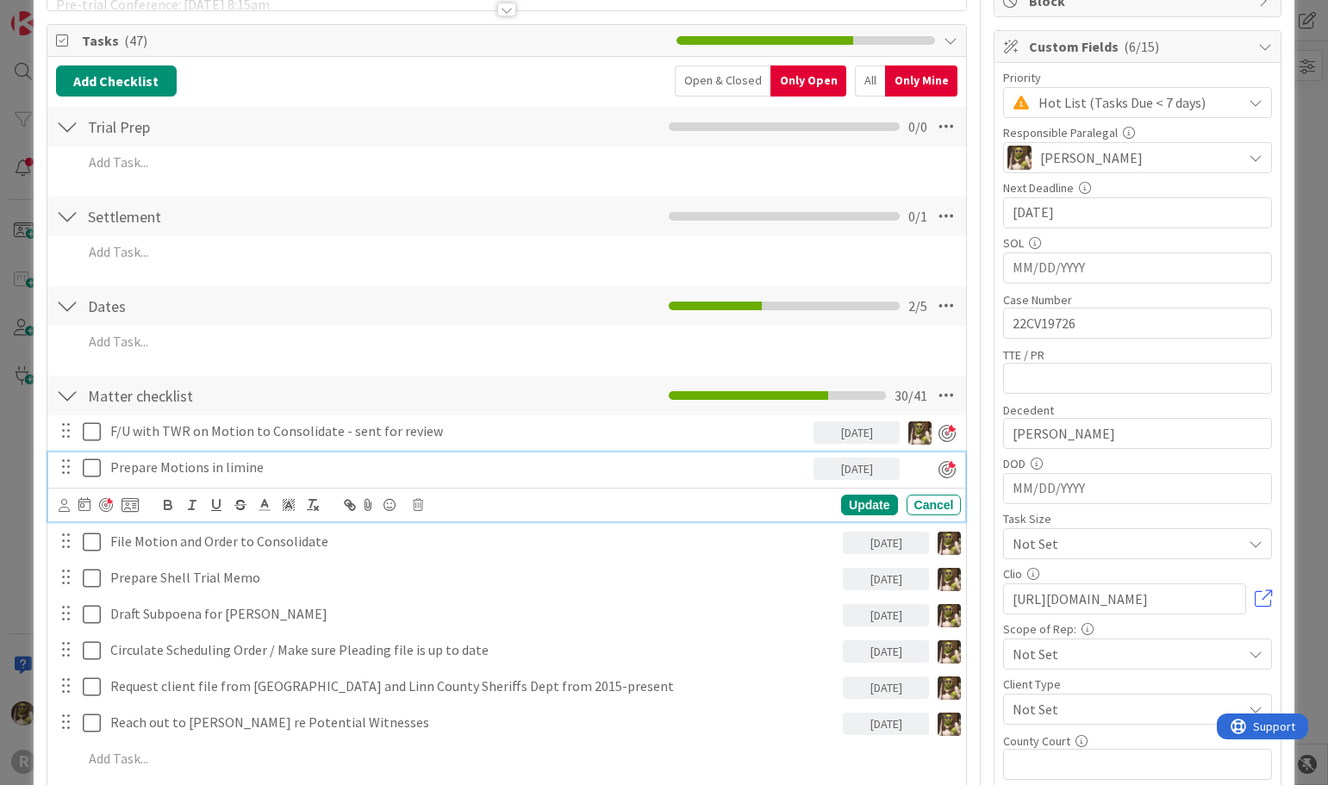
scroll to position [0, 0]
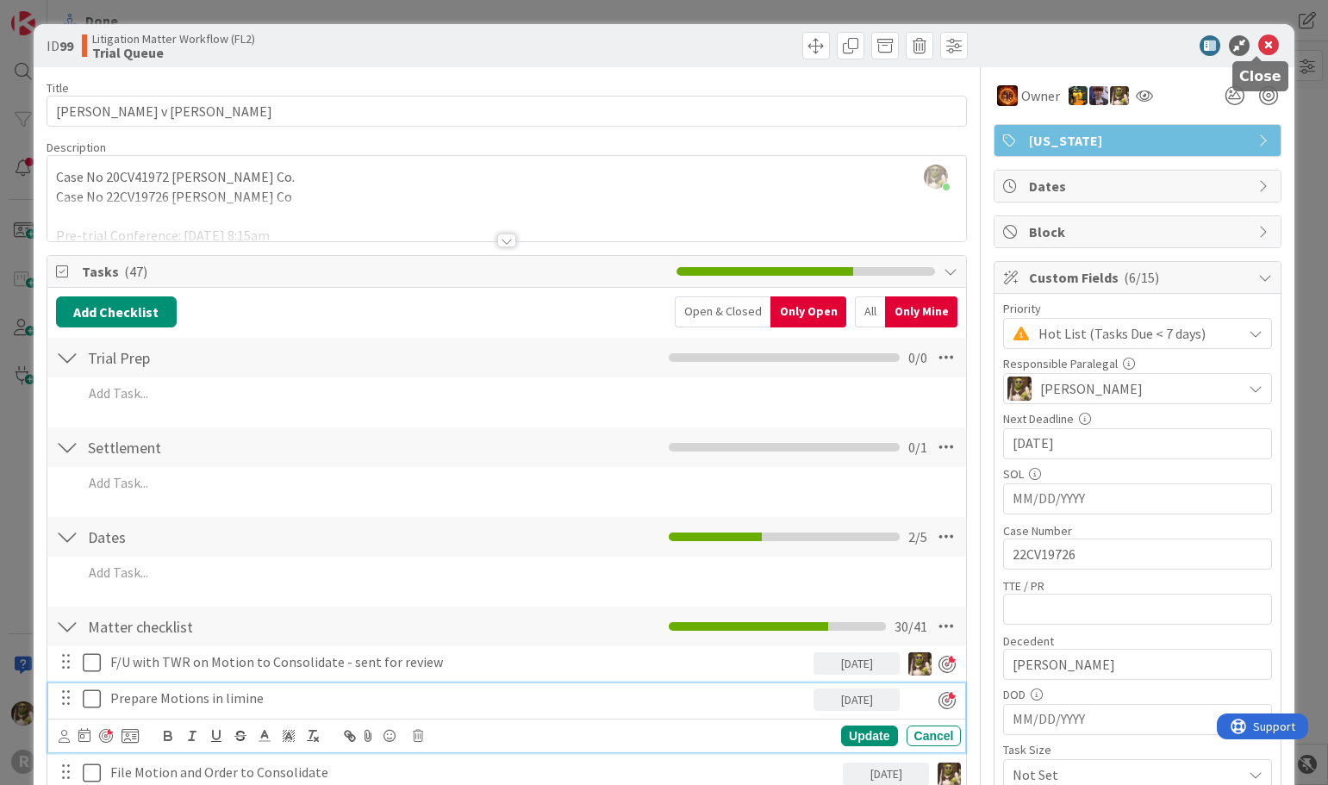
click at [1258, 47] on icon at bounding box center [1268, 45] width 21 height 21
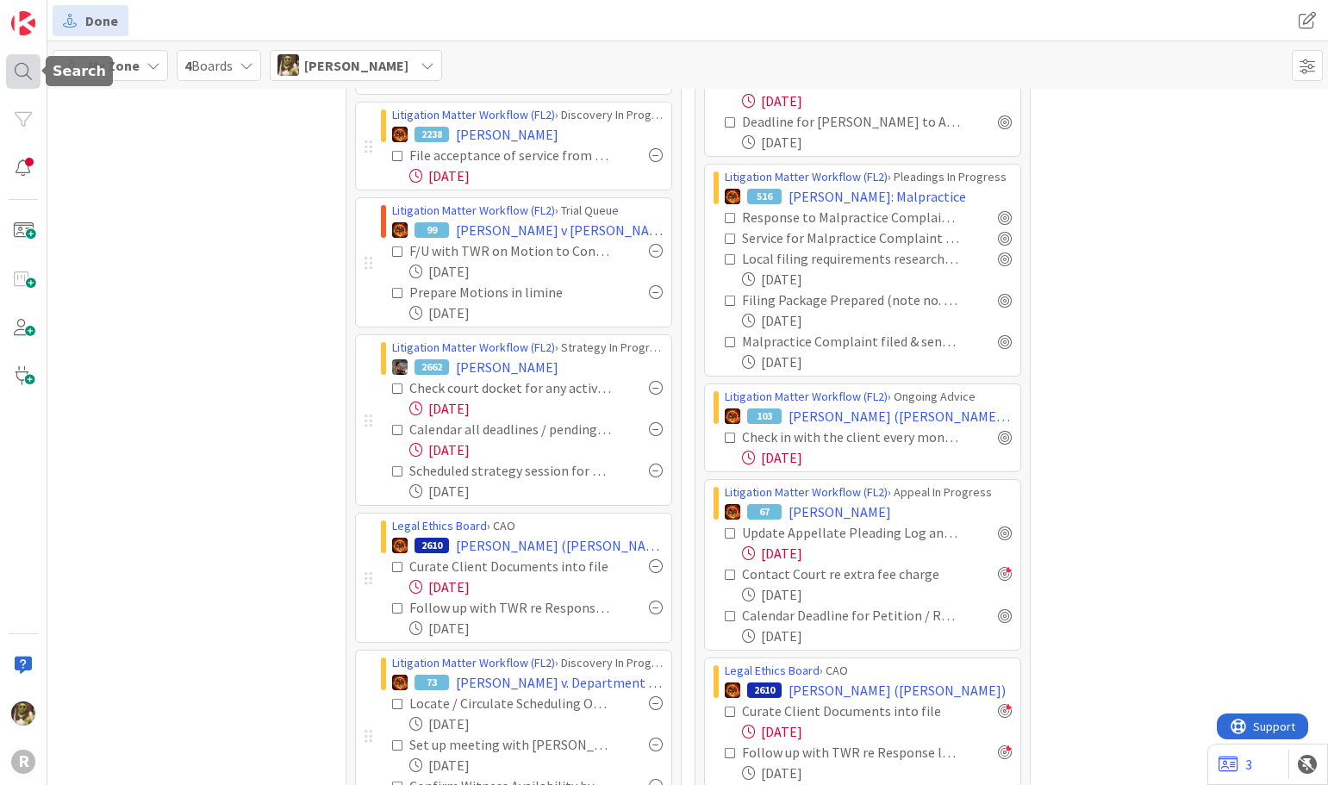
click at [11, 73] on div at bounding box center [23, 71] width 34 height 34
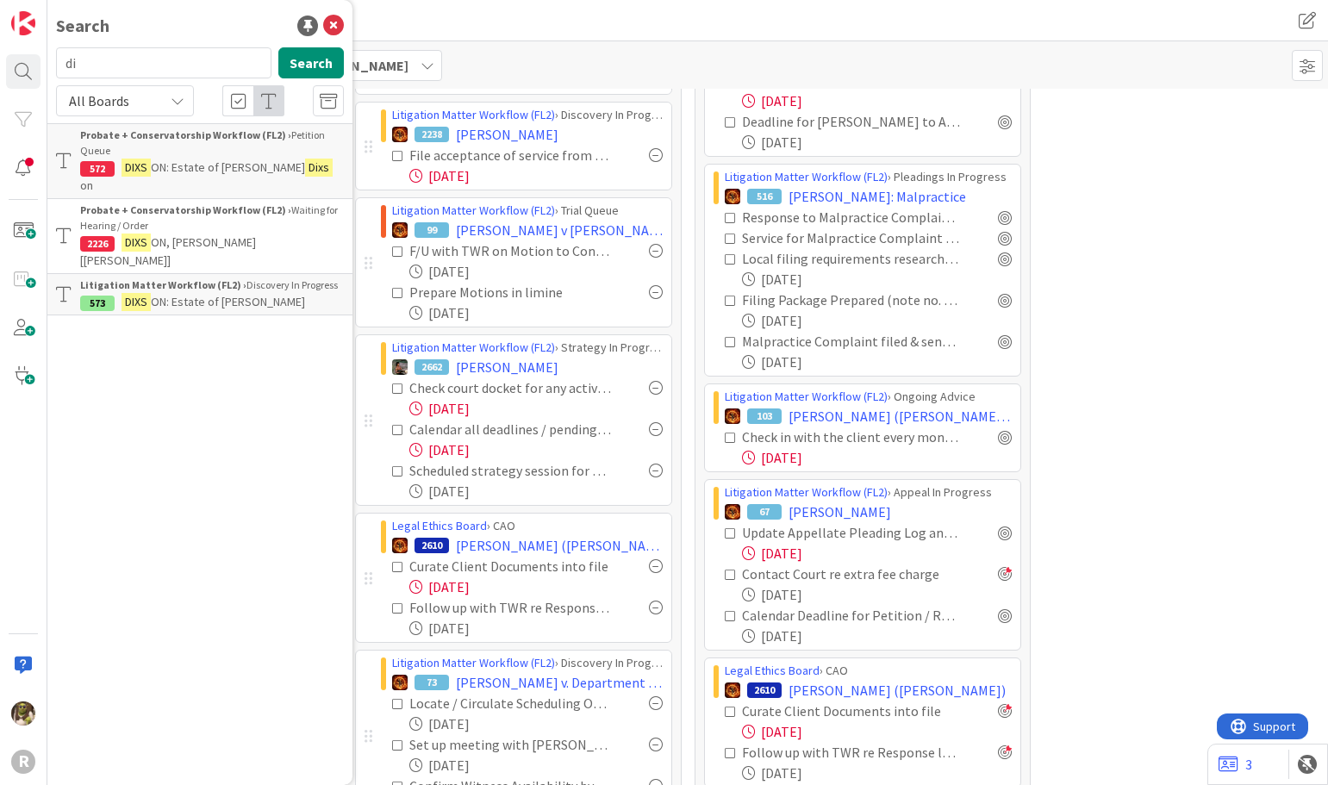
type input "d"
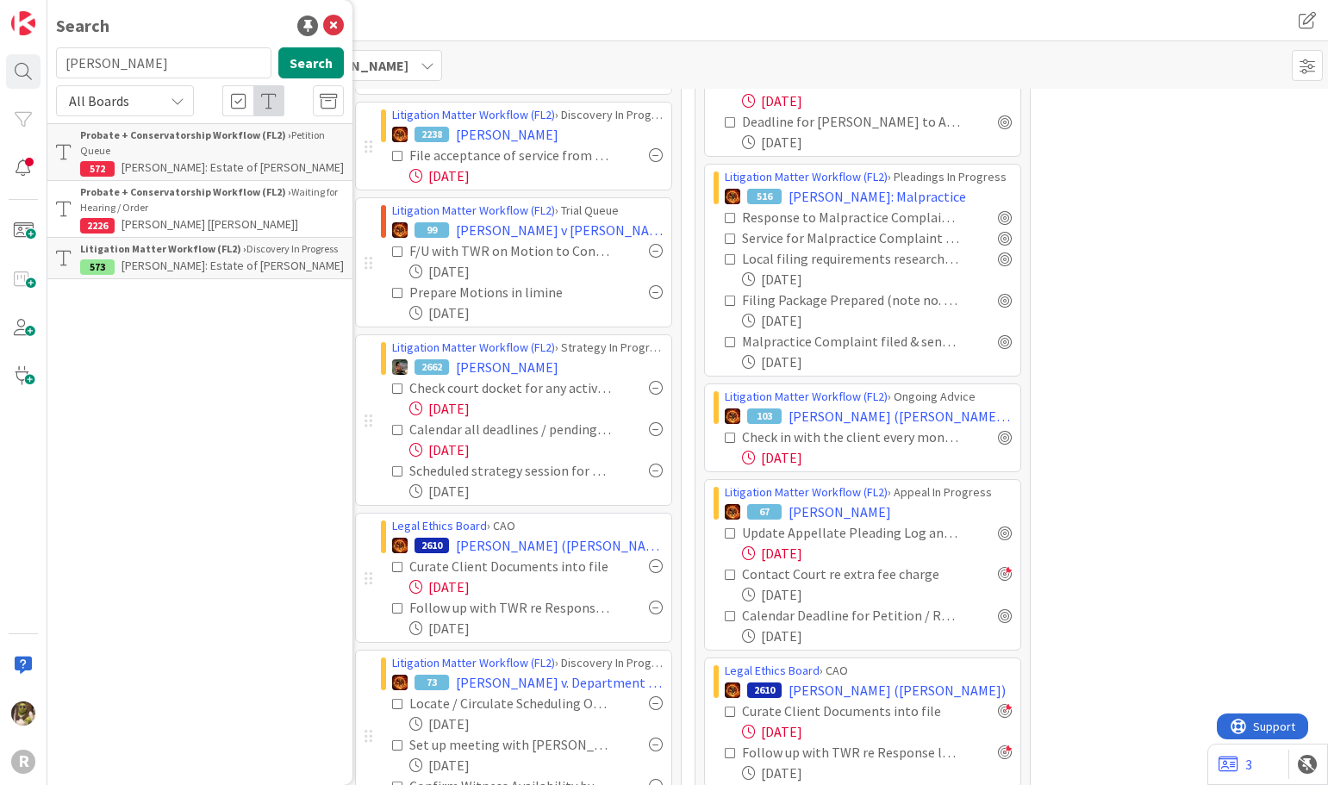
type input "[PERSON_NAME]"
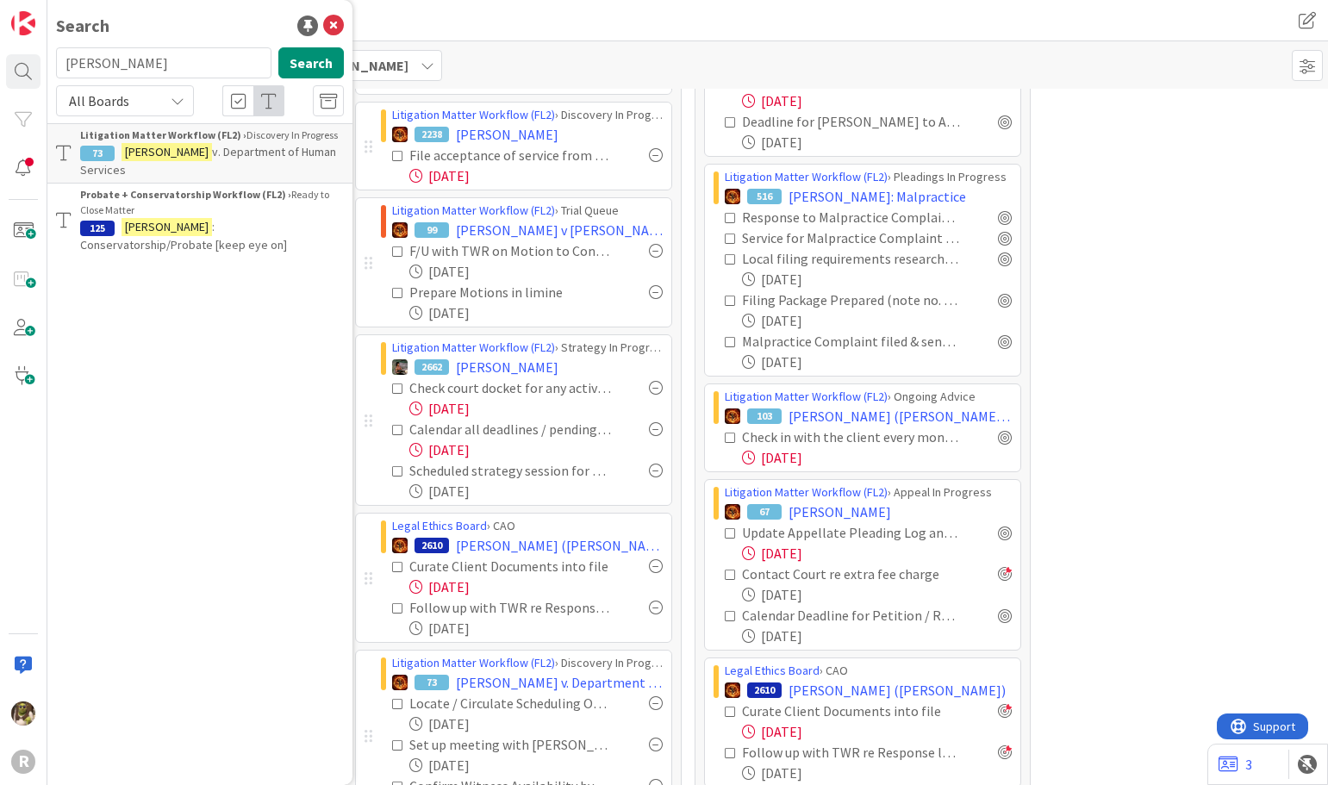
click at [179, 150] on span "v. Department of Human Services" at bounding box center [208, 161] width 256 height 34
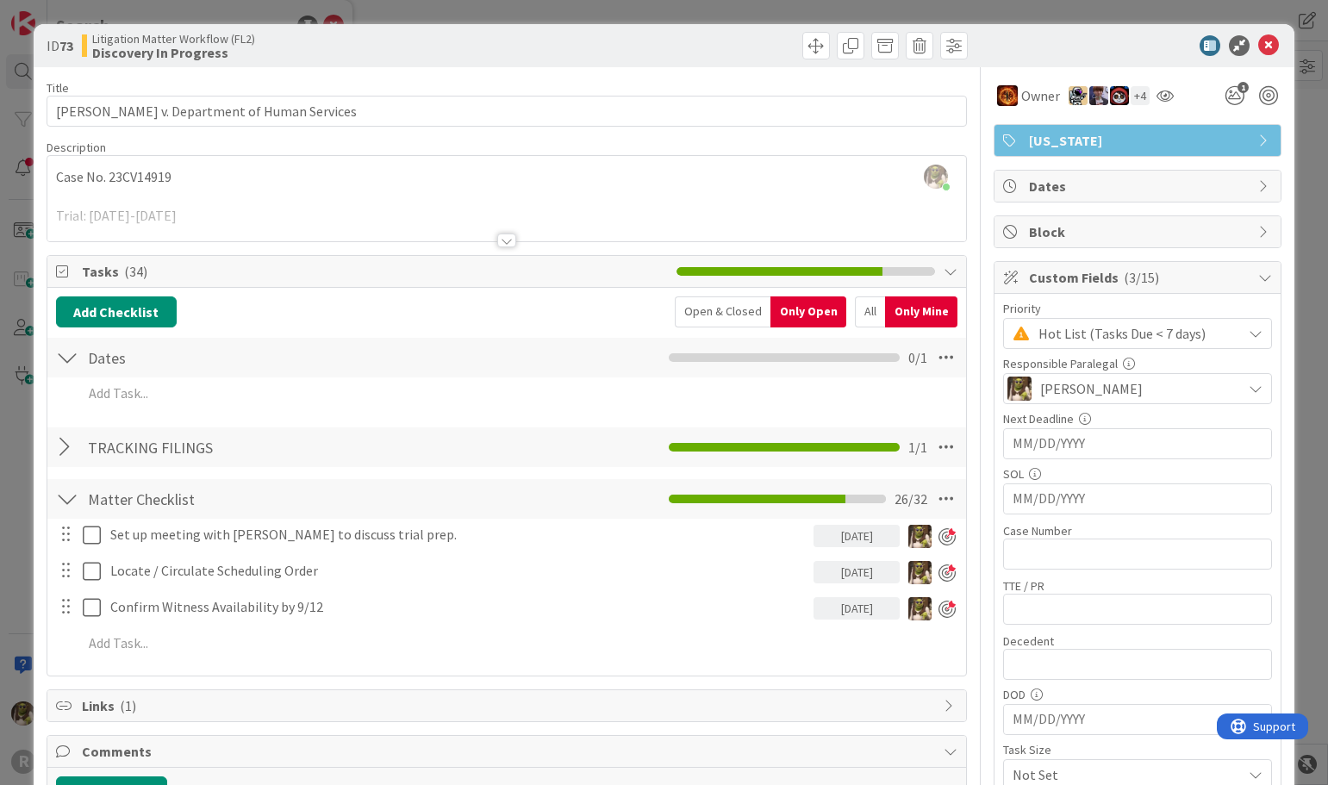
click at [703, 305] on div "Open & Closed" at bounding box center [723, 311] width 96 height 31
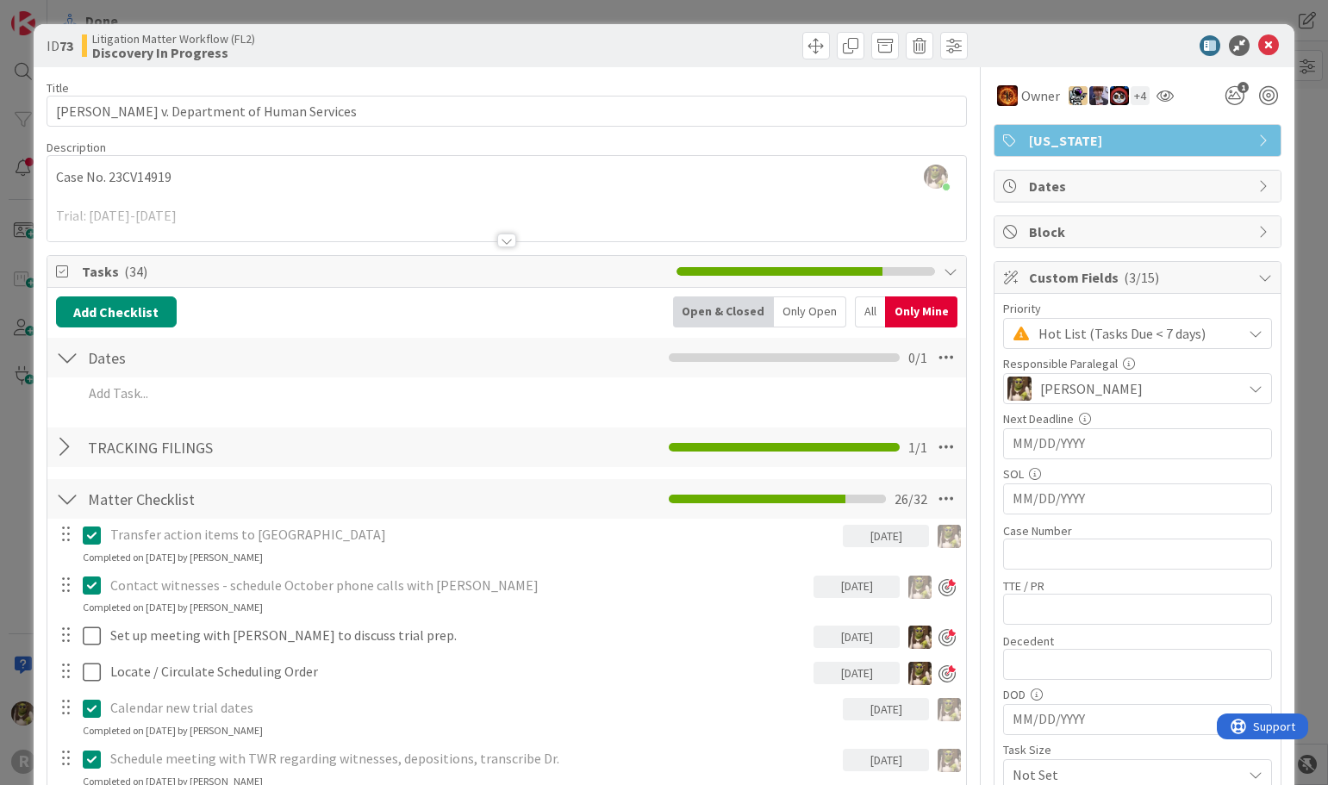
click at [306, 595] on div "Contact witnesses - schedule October phone calls with [PERSON_NAME]" at bounding box center [458, 585] width 711 height 30
click at [89, 582] on icon at bounding box center [92, 585] width 18 height 21
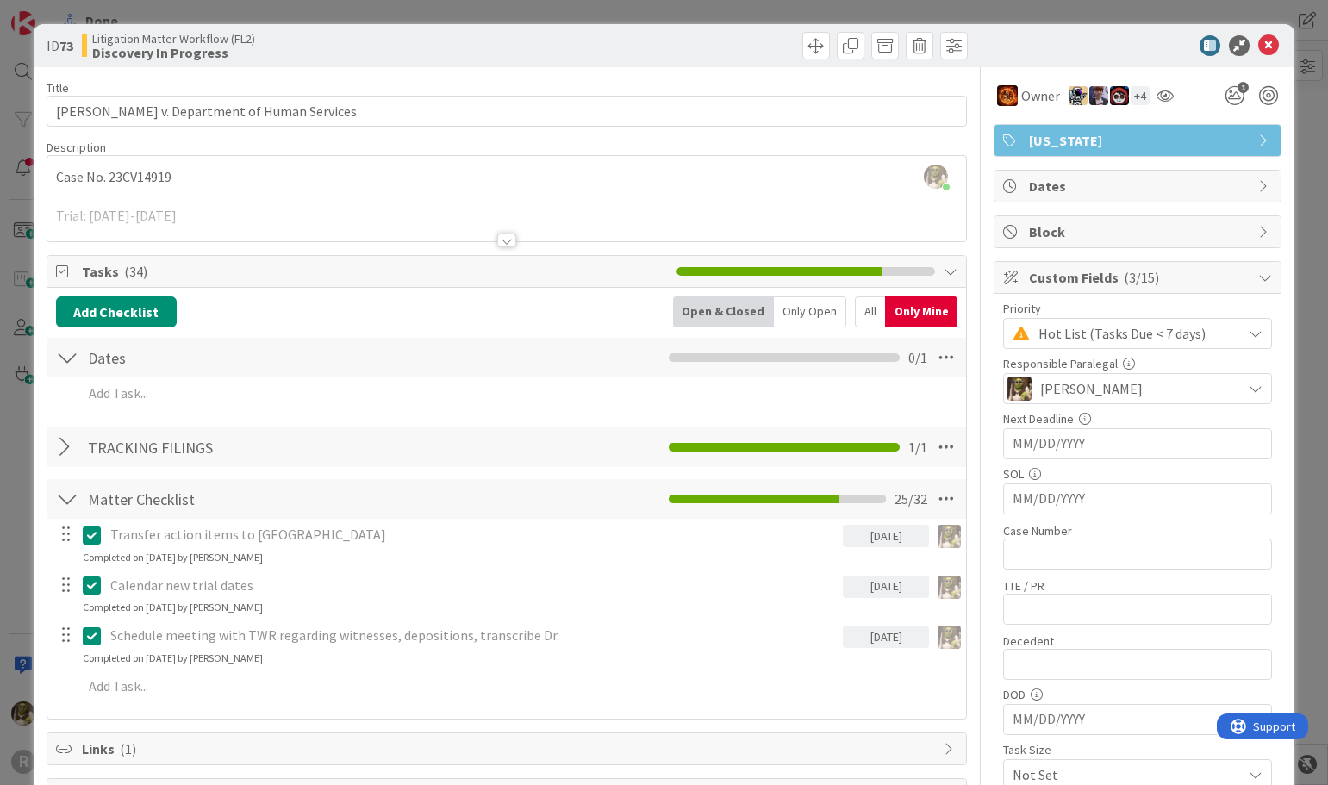
scroll to position [564, 0]
click at [1260, 41] on icon at bounding box center [1268, 45] width 21 height 21
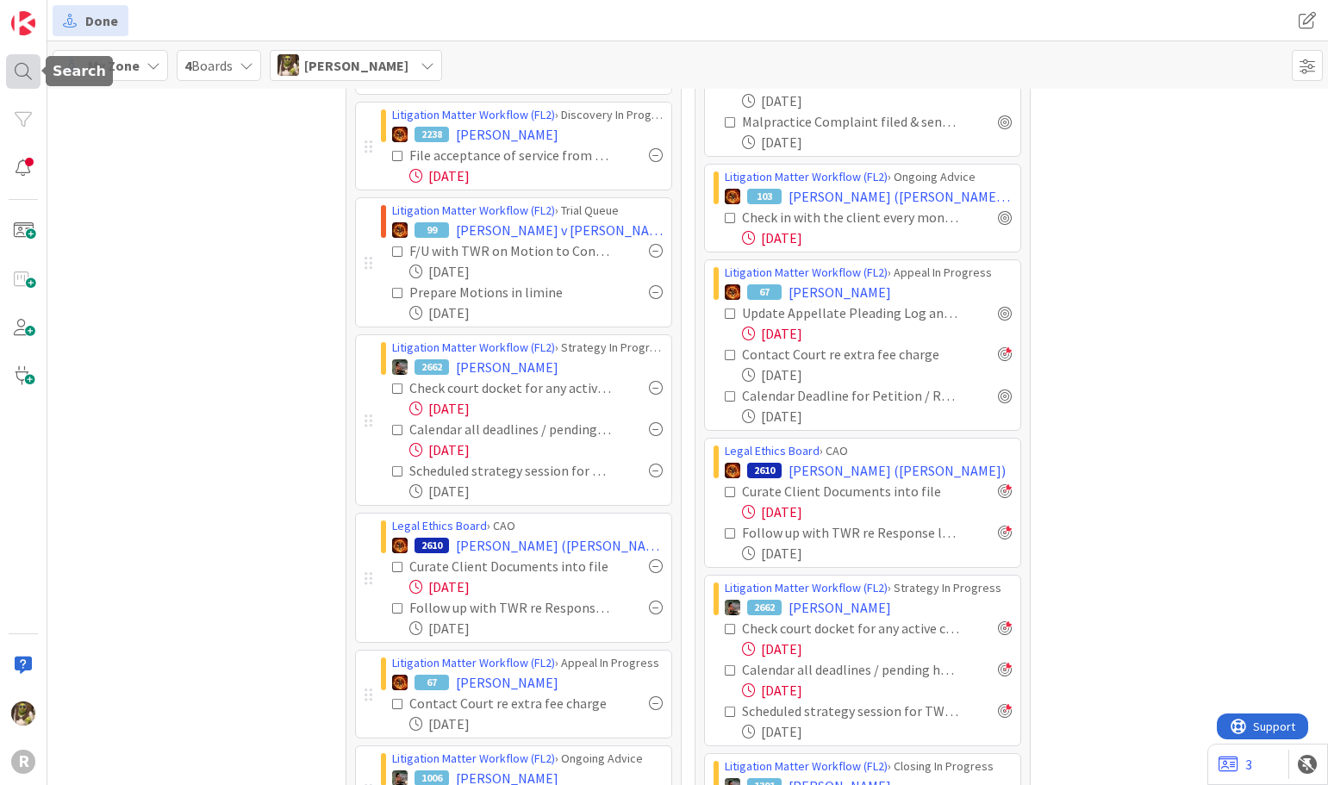
click at [29, 71] on div at bounding box center [23, 71] width 34 height 34
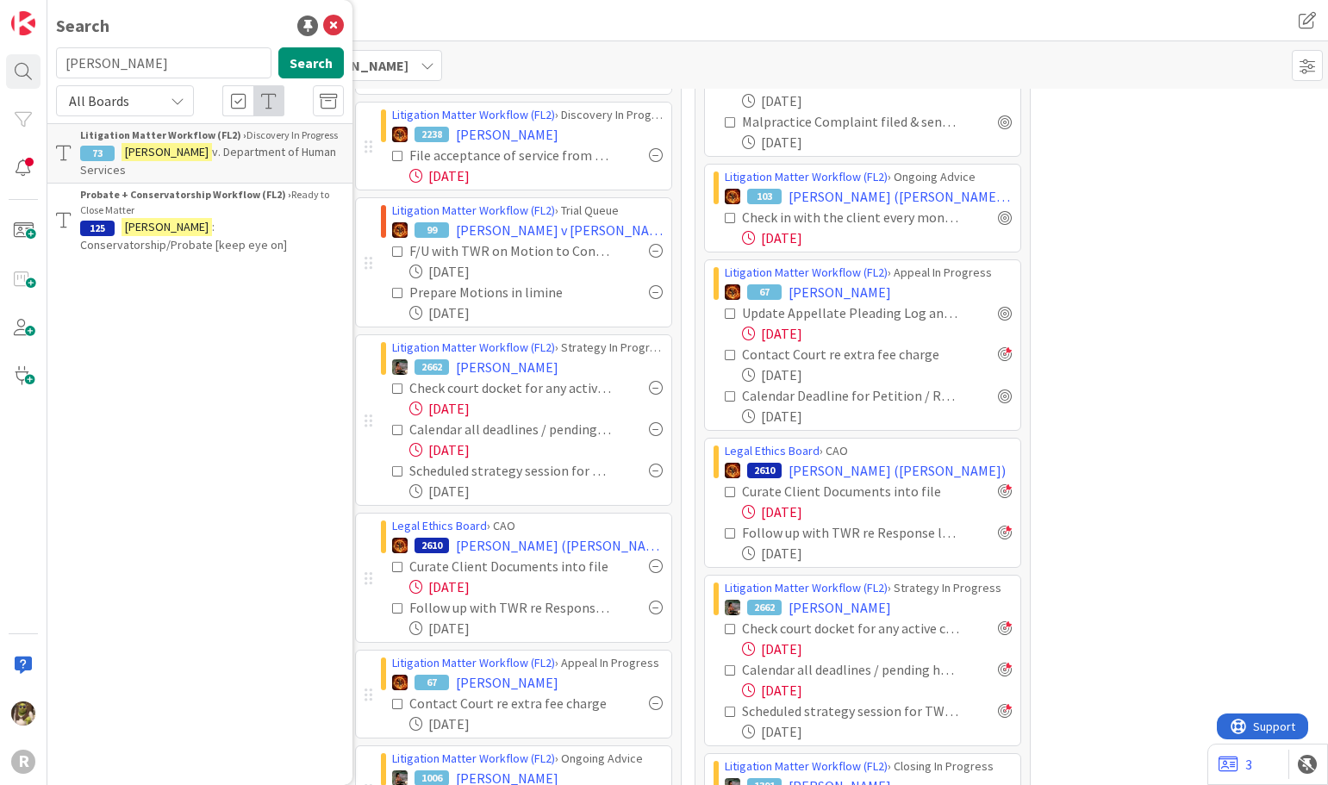
click at [156, 140] on b "Litigation Matter Workflow (FL2) ›" at bounding box center [163, 134] width 166 height 13
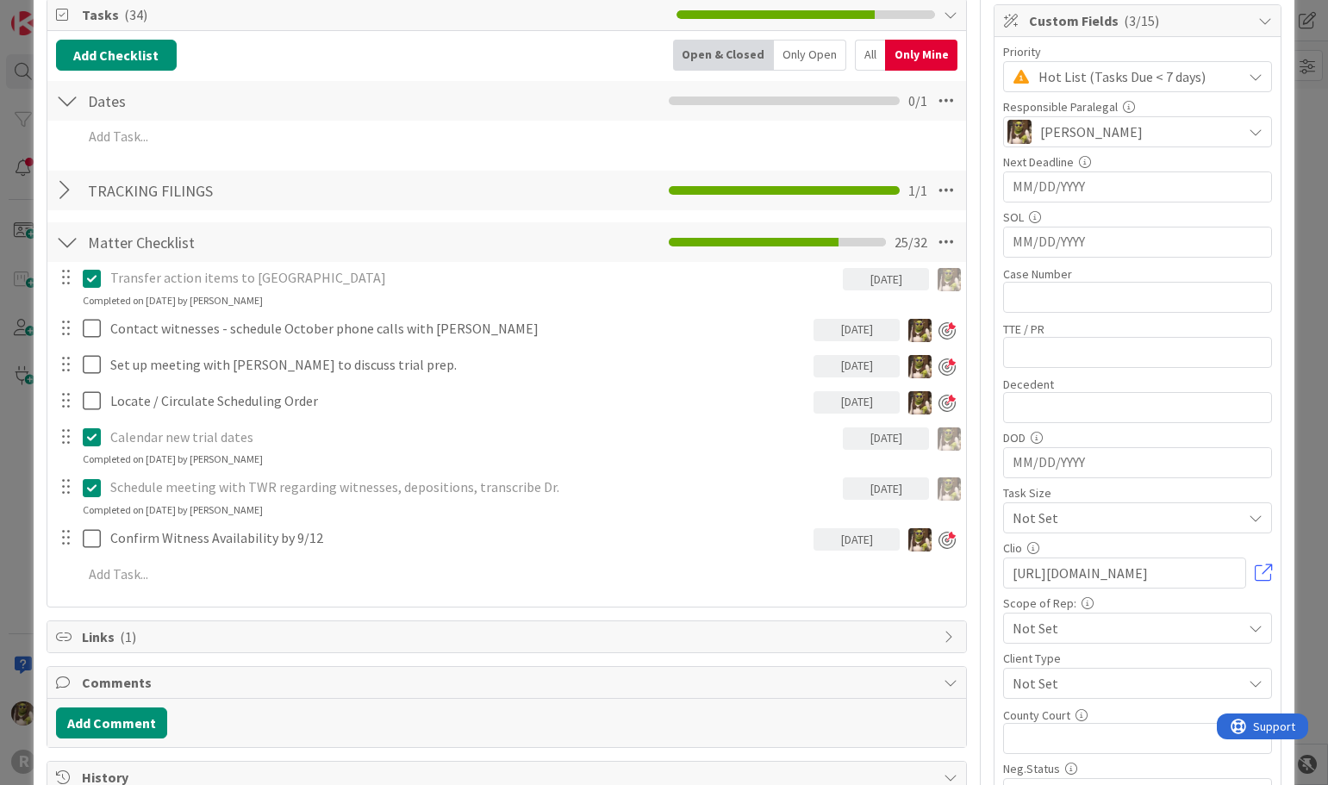
scroll to position [258, 0]
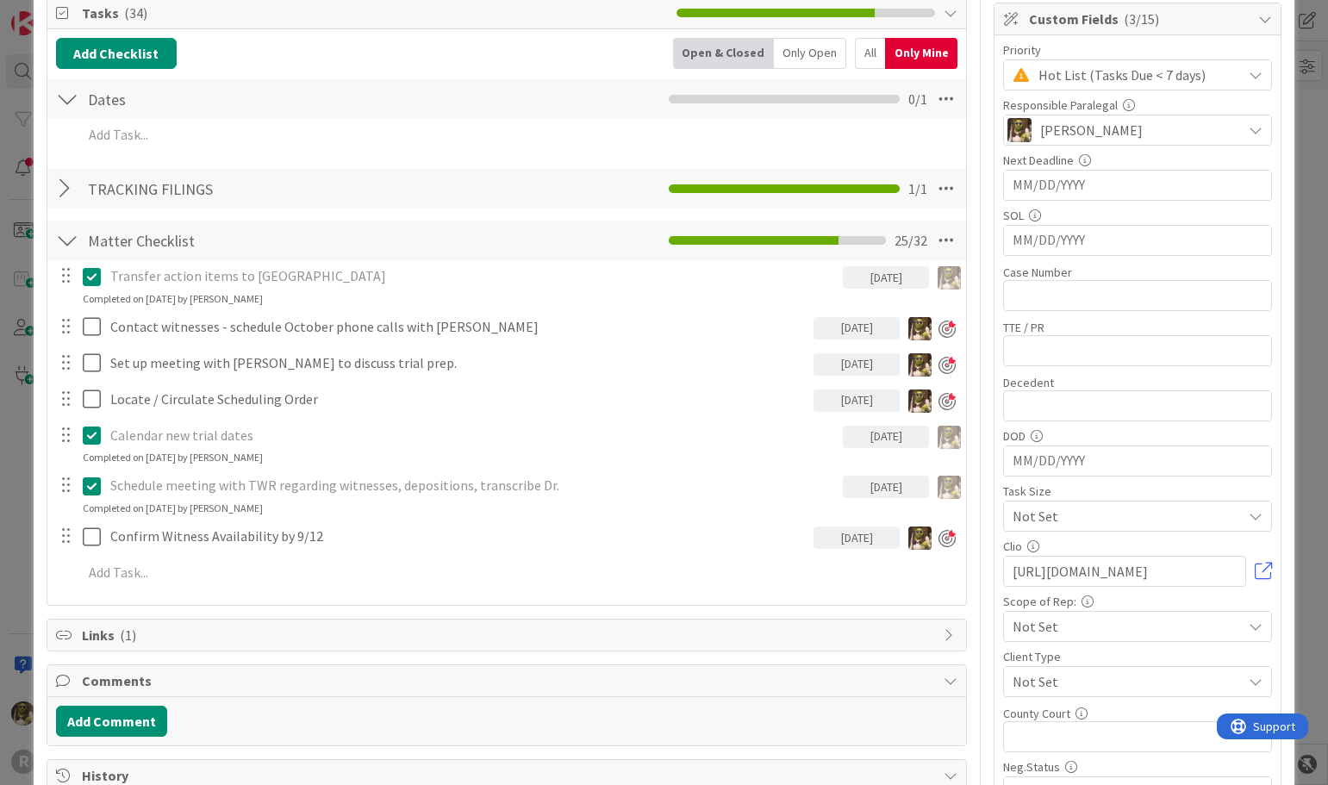
click at [275, 288] on div "Transfer action items to [GEOGRAPHIC_DATA]" at bounding box center [473, 276] width 740 height 30
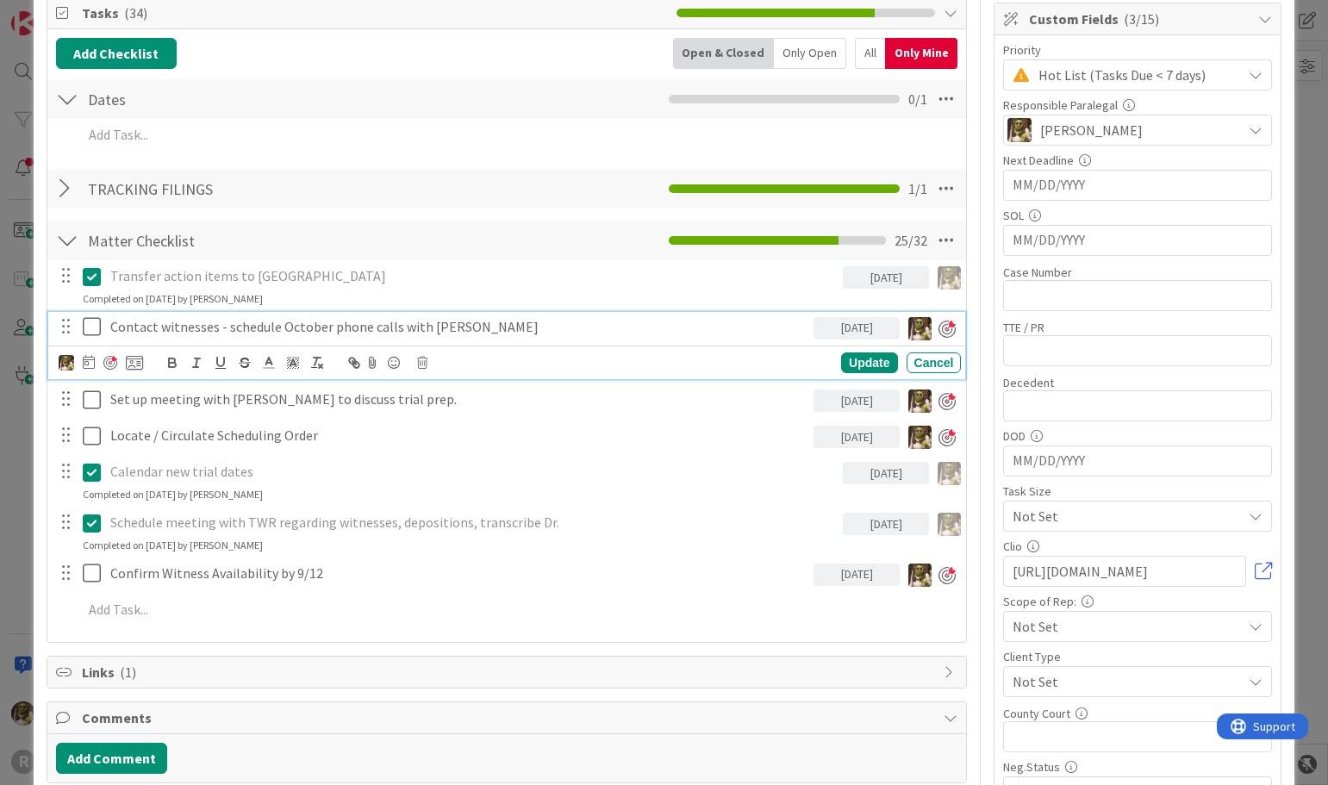
click at [361, 327] on p "Contact witnesses - schedule October phone calls with [PERSON_NAME]" at bounding box center [458, 327] width 697 height 20
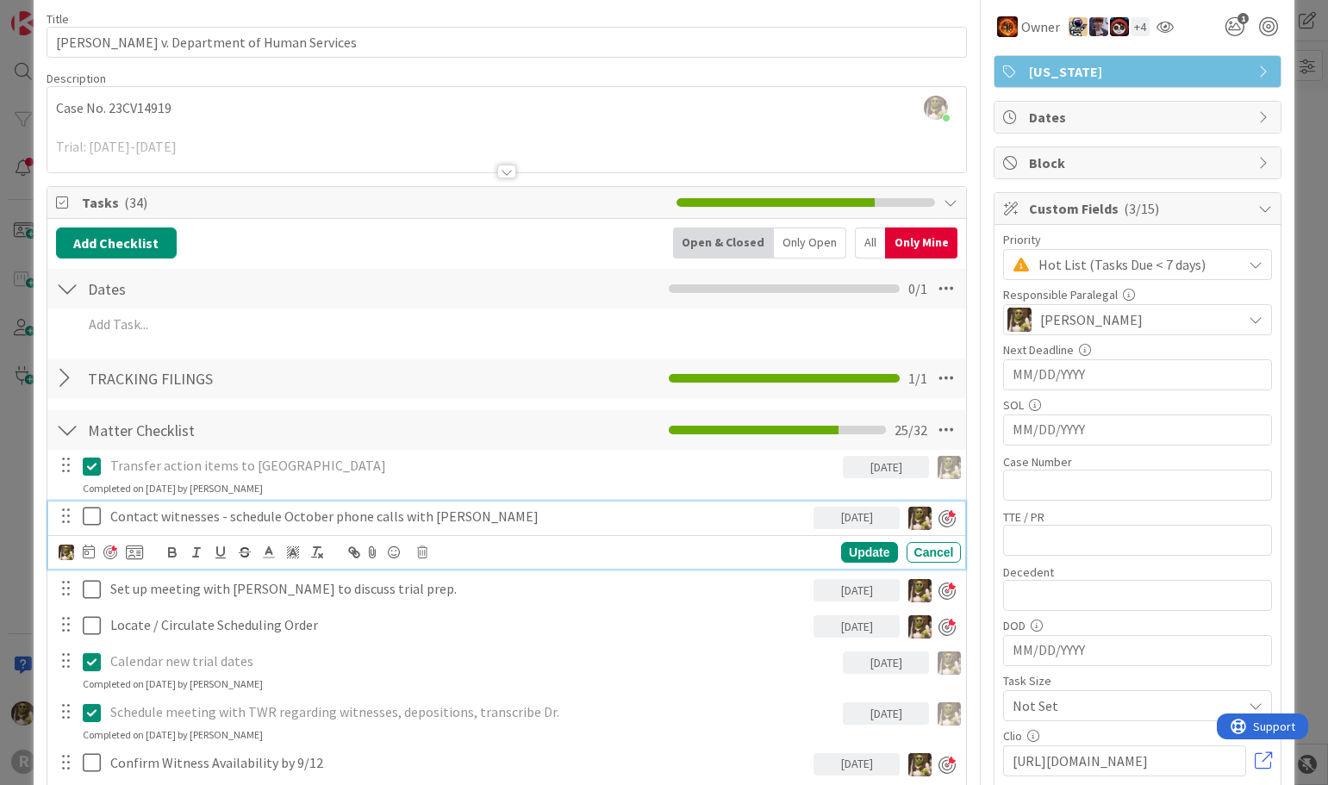
scroll to position [0, 0]
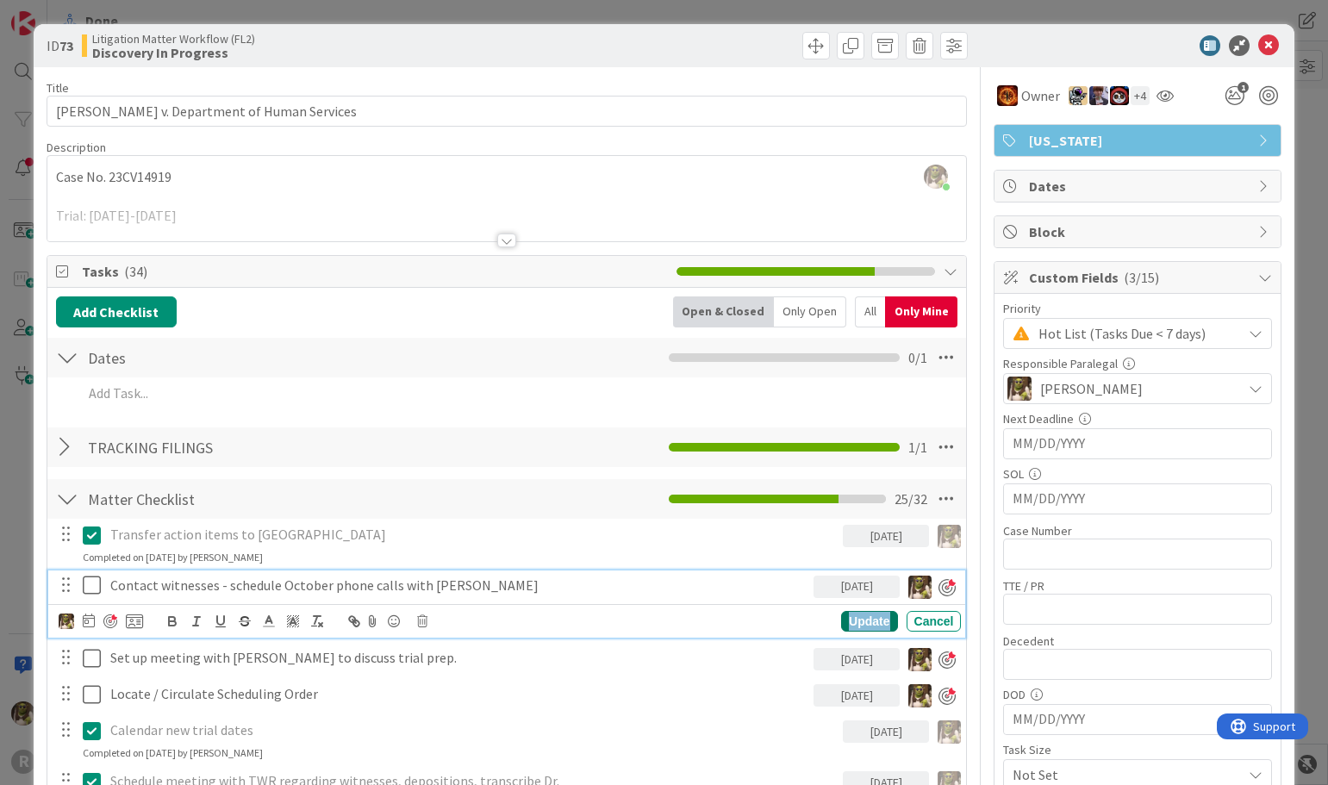
click at [859, 624] on div "Update" at bounding box center [869, 621] width 56 height 21
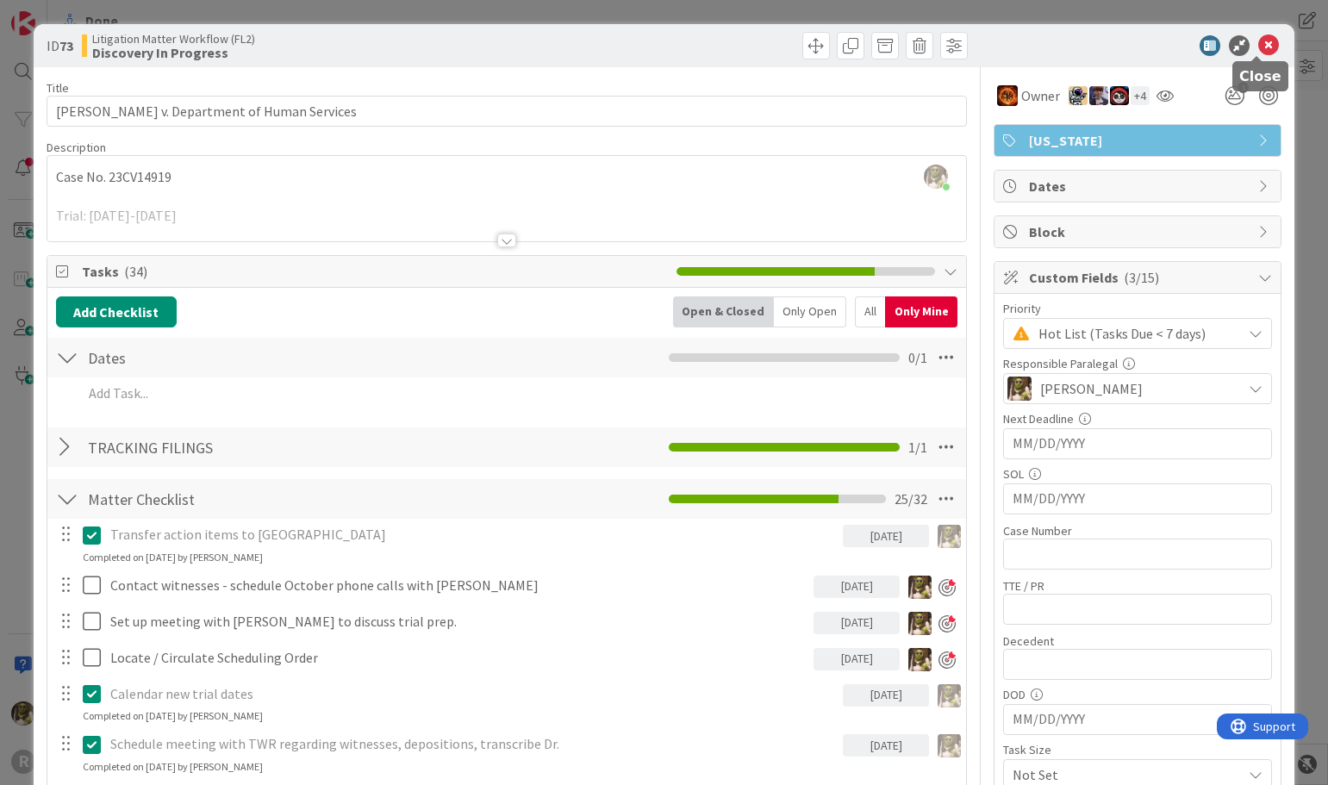
click at [1258, 47] on icon at bounding box center [1268, 45] width 21 height 21
